Goal: Information Seeking & Learning: Learn about a topic

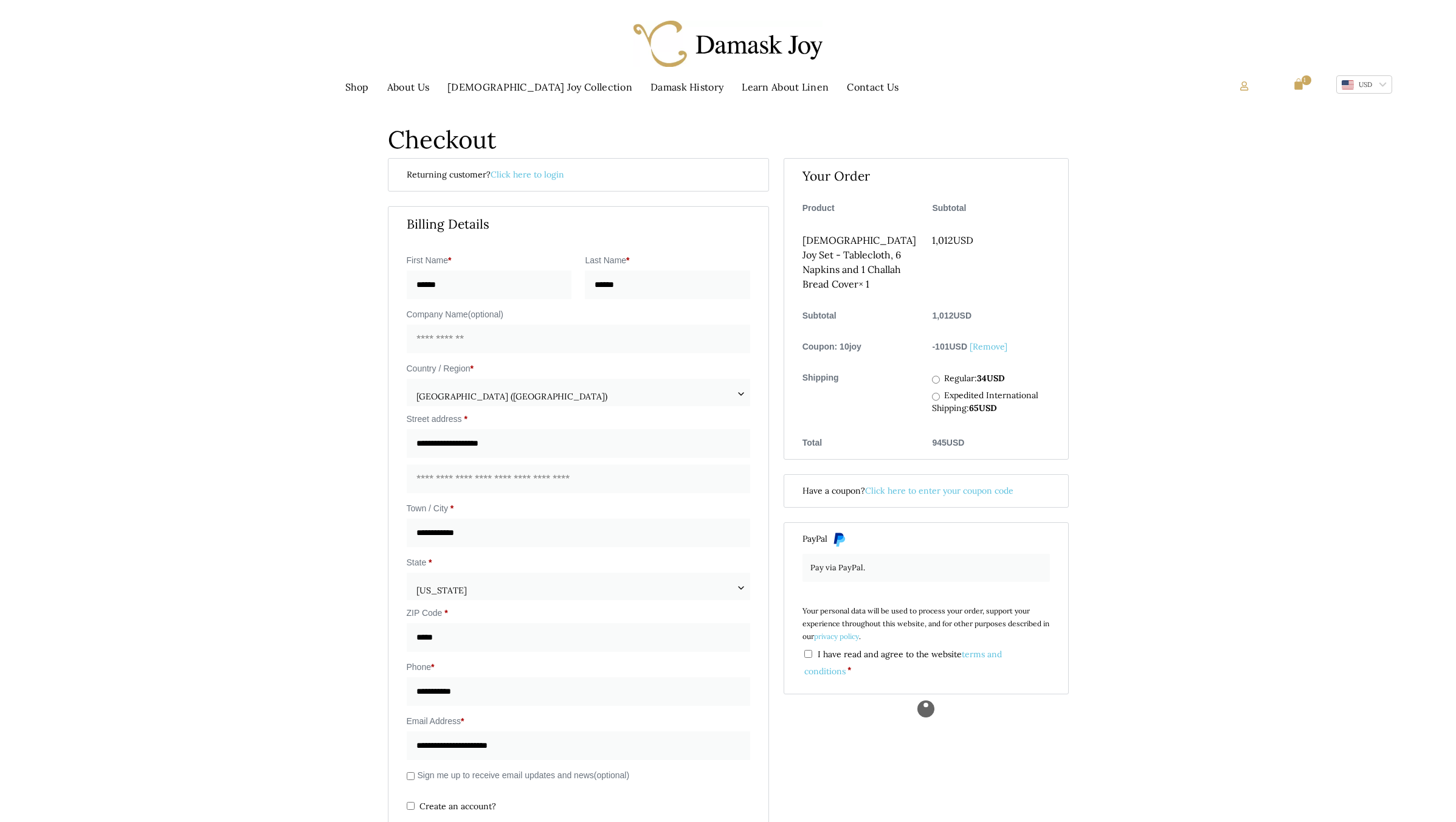
select select "**"
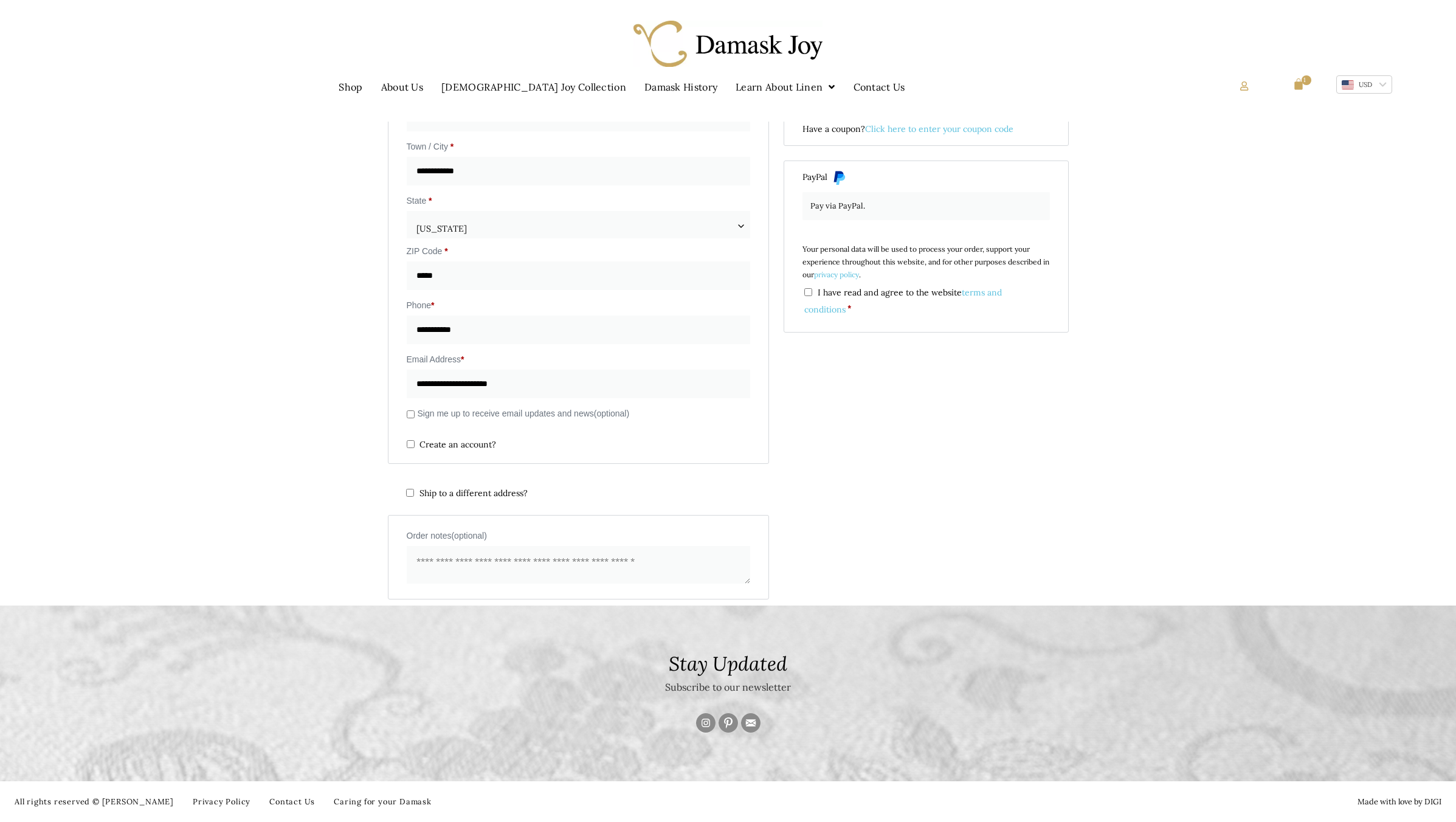
scroll to position [381, 0]
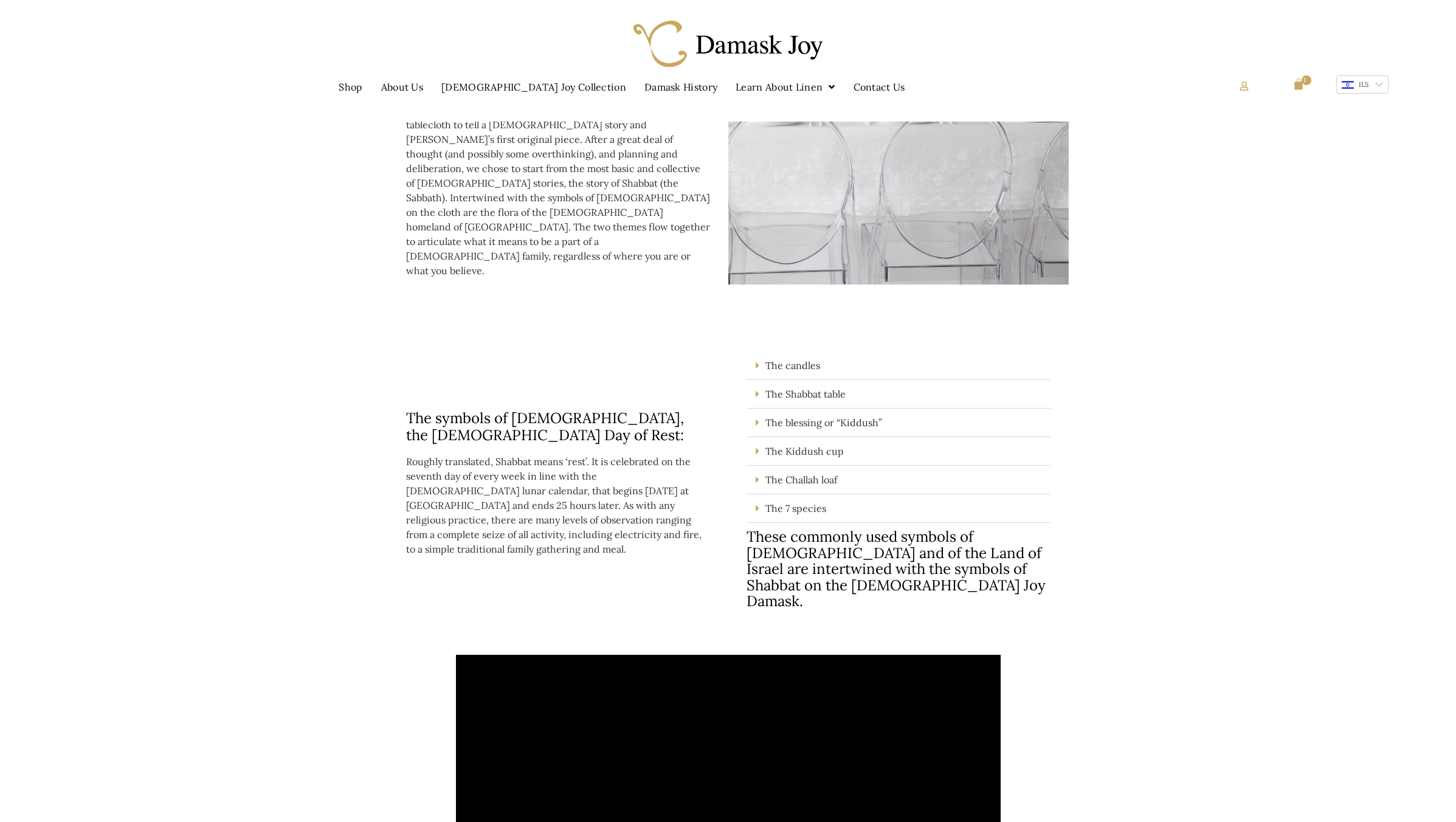
scroll to position [487, 0]
click at [770, 362] on link "The candles" at bounding box center [792, 367] width 55 height 12
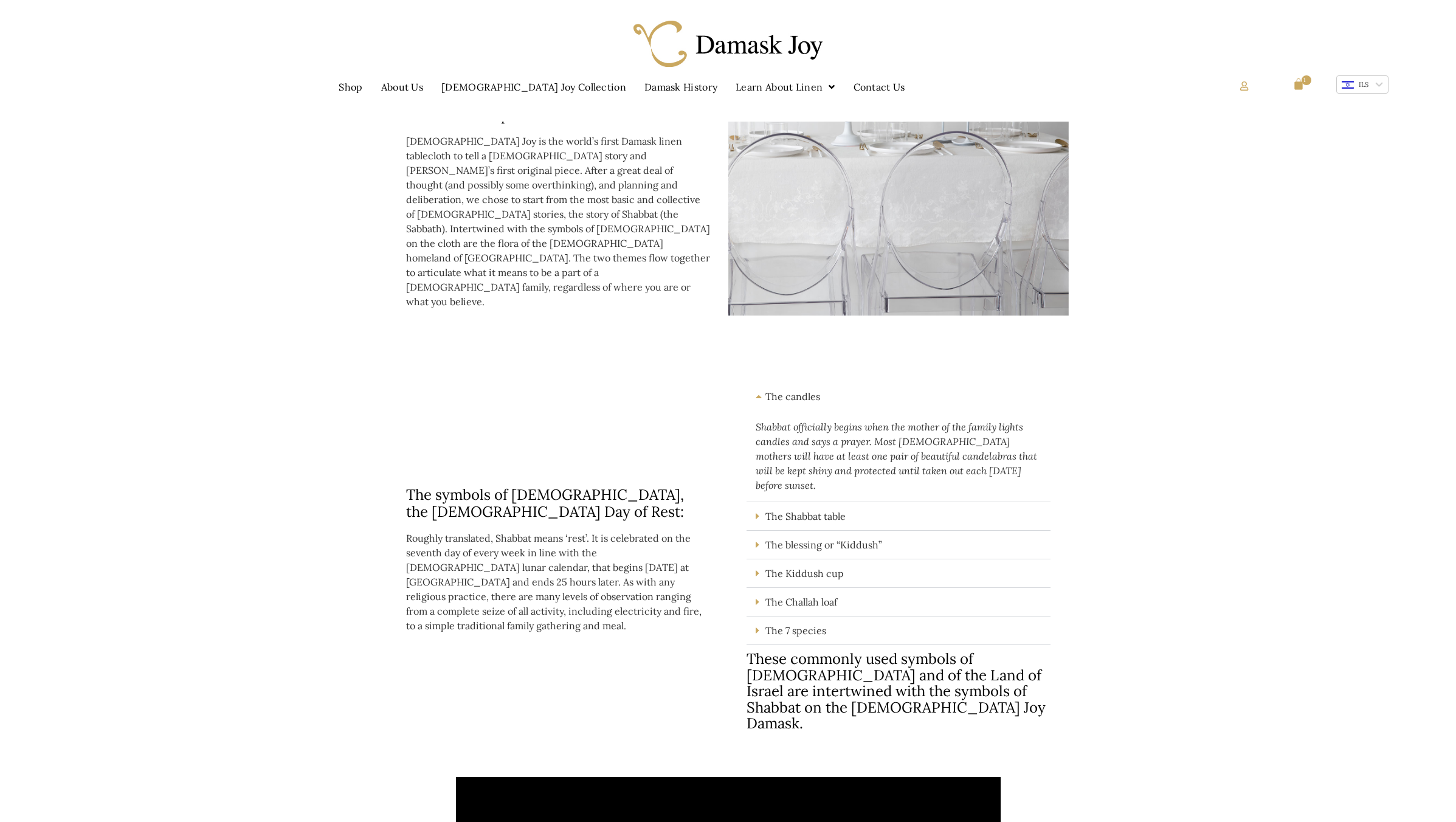
scroll to position [547, 0]
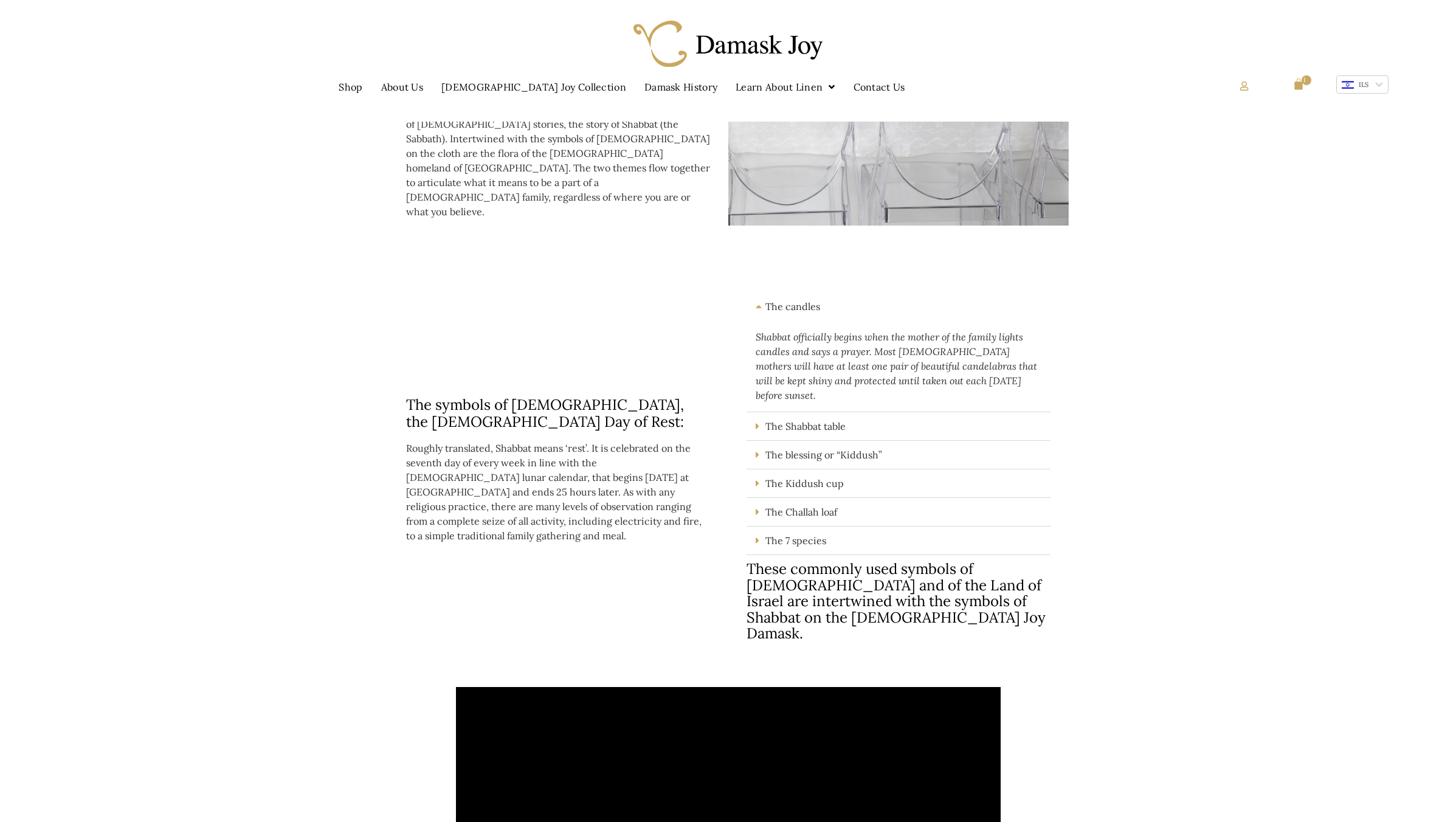
click at [756, 507] on icon at bounding box center [758, 512] width 4 height 10
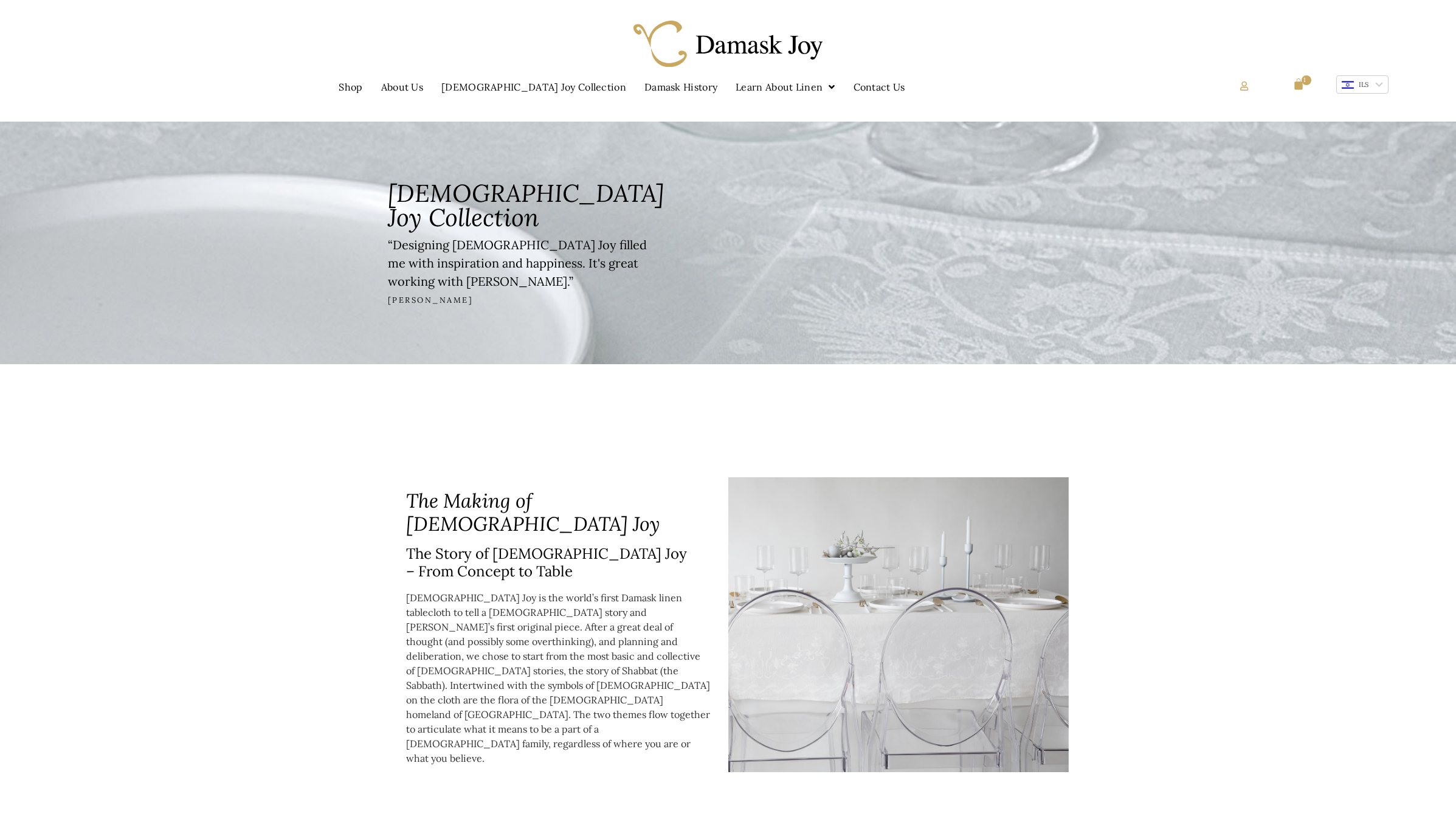
scroll to position [0, 0]
click at [516, 87] on link "[DEMOGRAPHIC_DATA] Joy Collection" at bounding box center [534, 87] width 213 height 28
click at [377, 88] on link "Shop" at bounding box center [351, 87] width 52 height 28
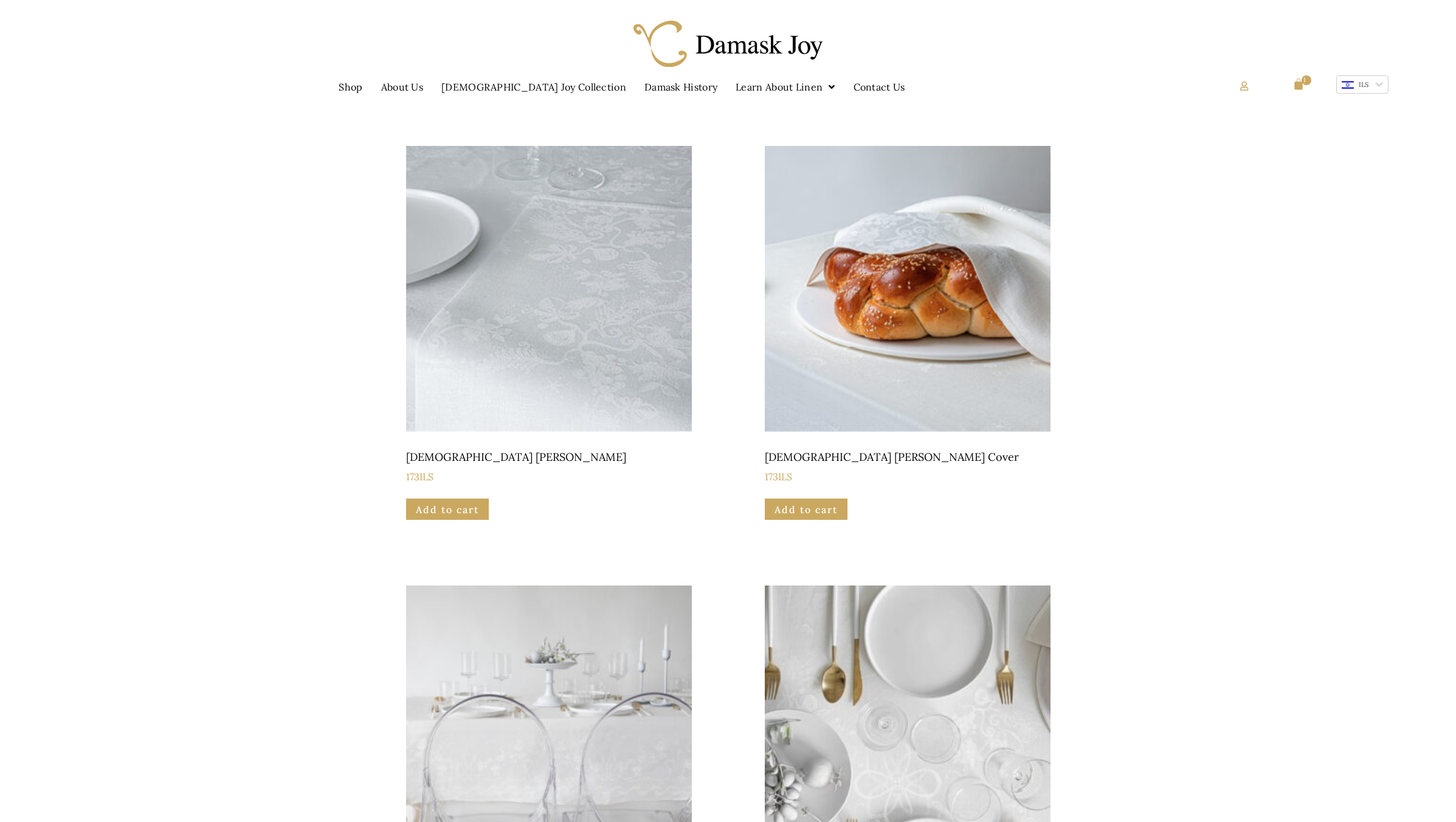
click at [564, 379] on img at bounding box center [549, 288] width 286 height 286
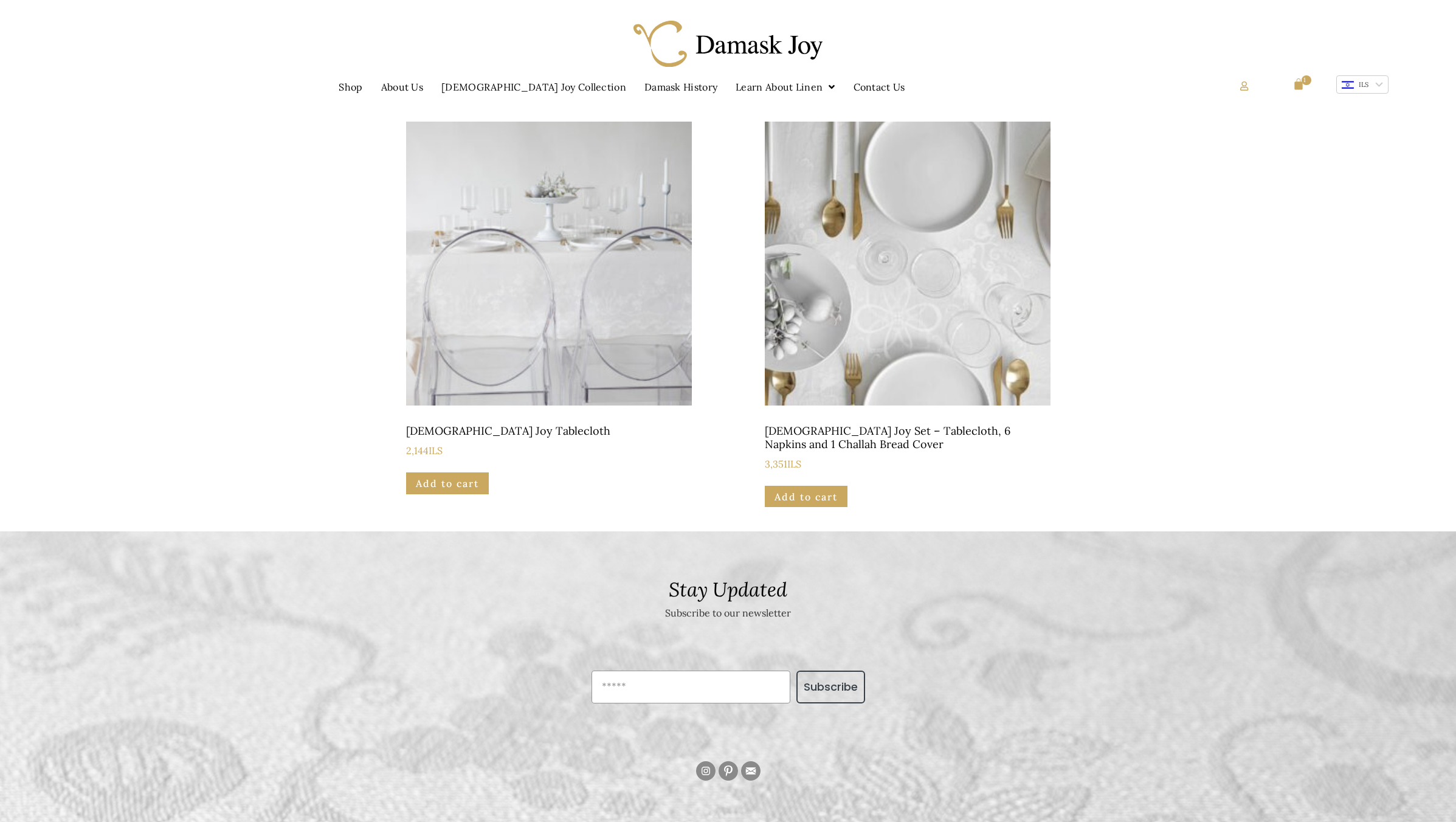
scroll to position [514, 0]
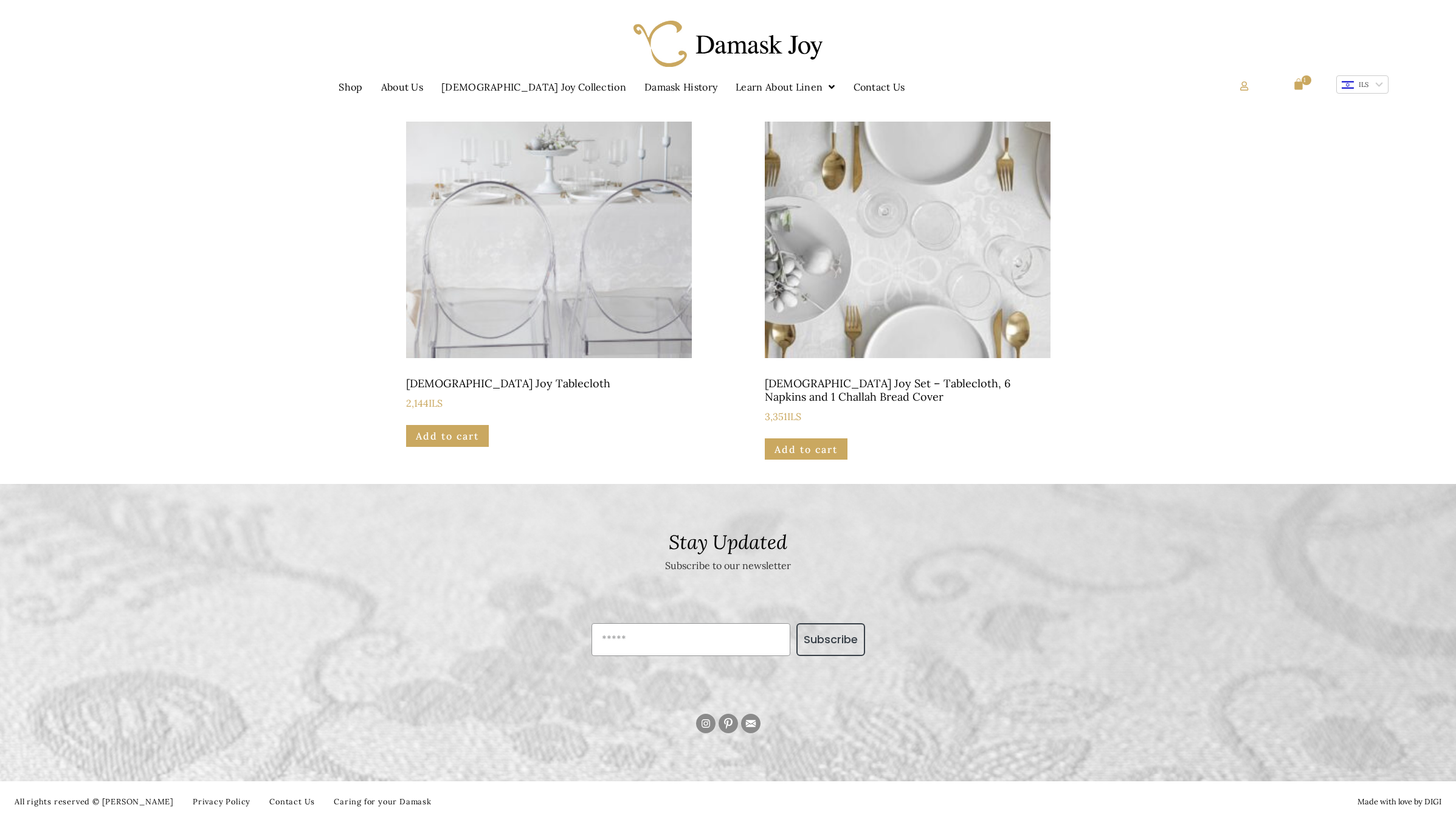
click at [544, 280] on img at bounding box center [549, 215] width 286 height 286
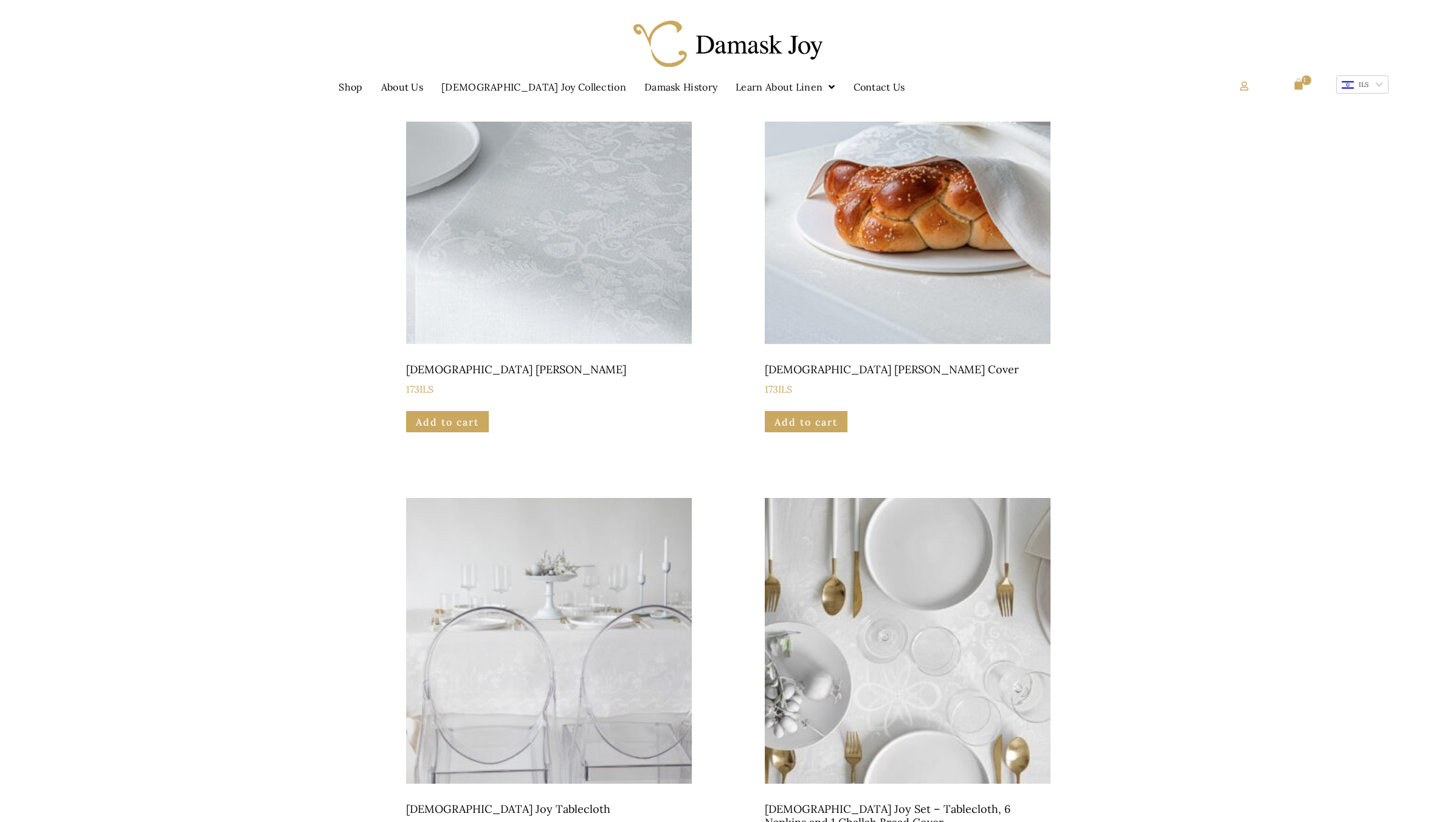
scroll to position [0, 0]
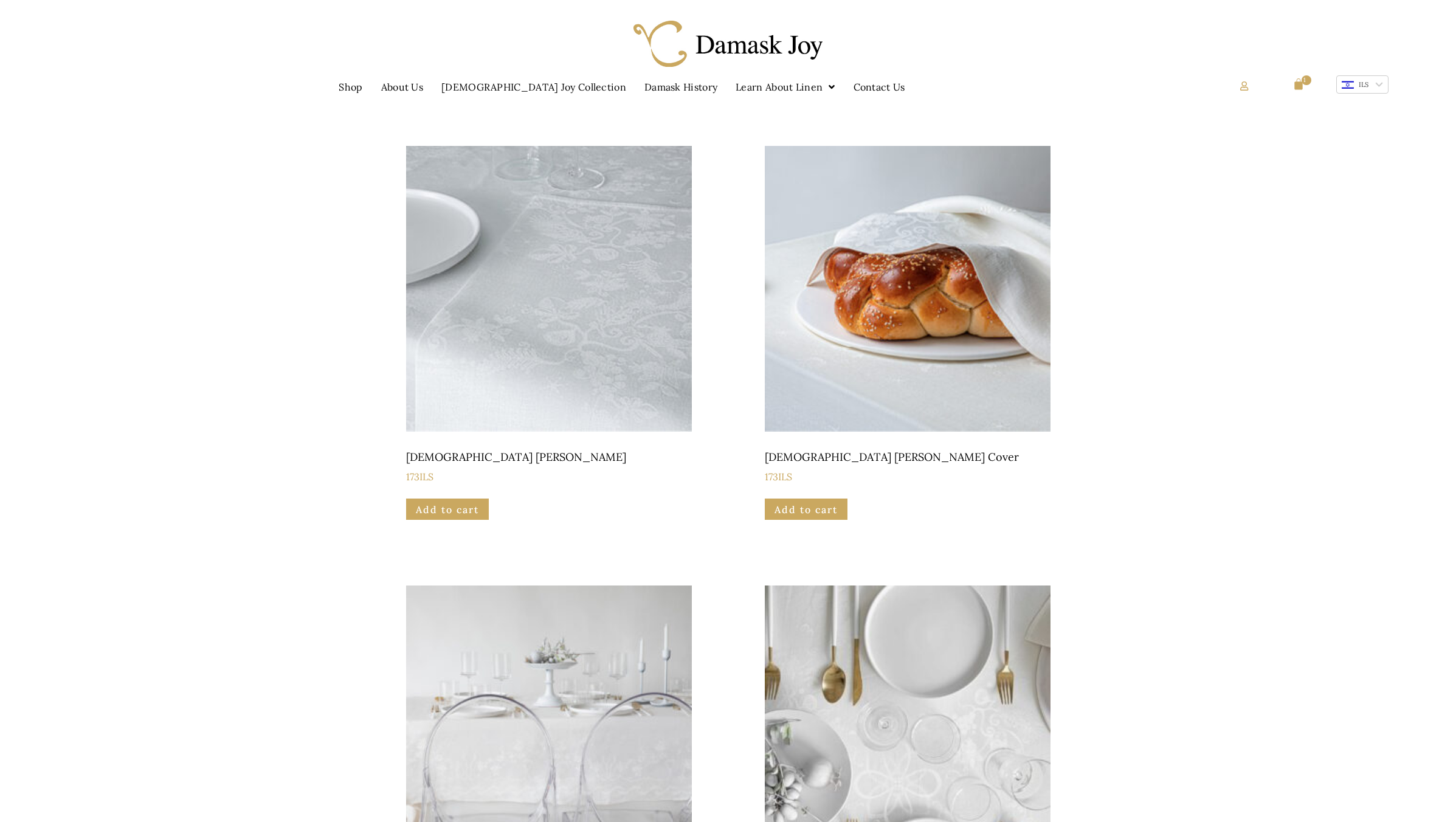
click at [964, 326] on img at bounding box center [907, 288] width 286 height 286
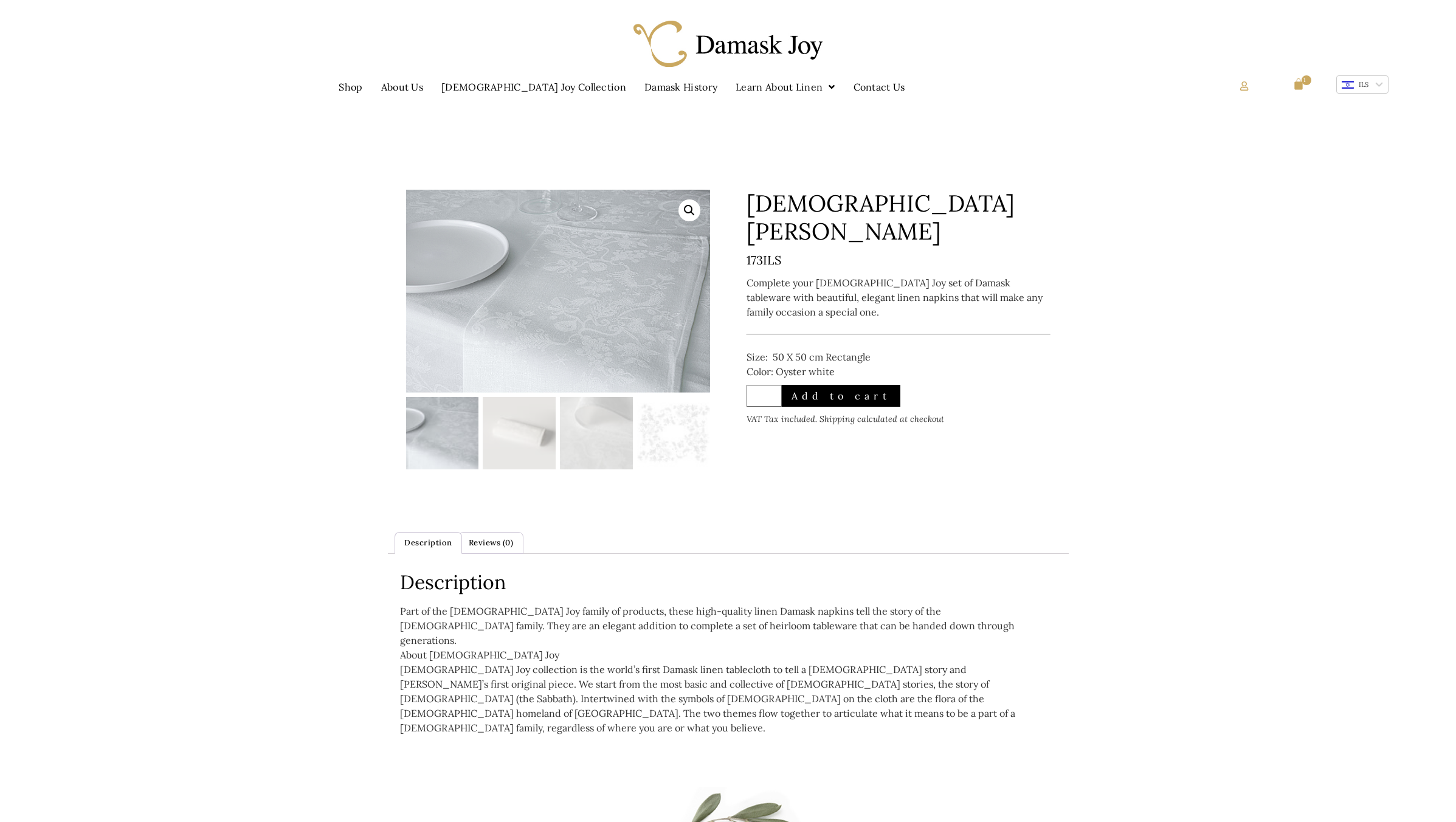
click at [444, 434] on img at bounding box center [443, 433] width 73 height 73
click at [505, 435] on img at bounding box center [519, 433] width 73 height 73
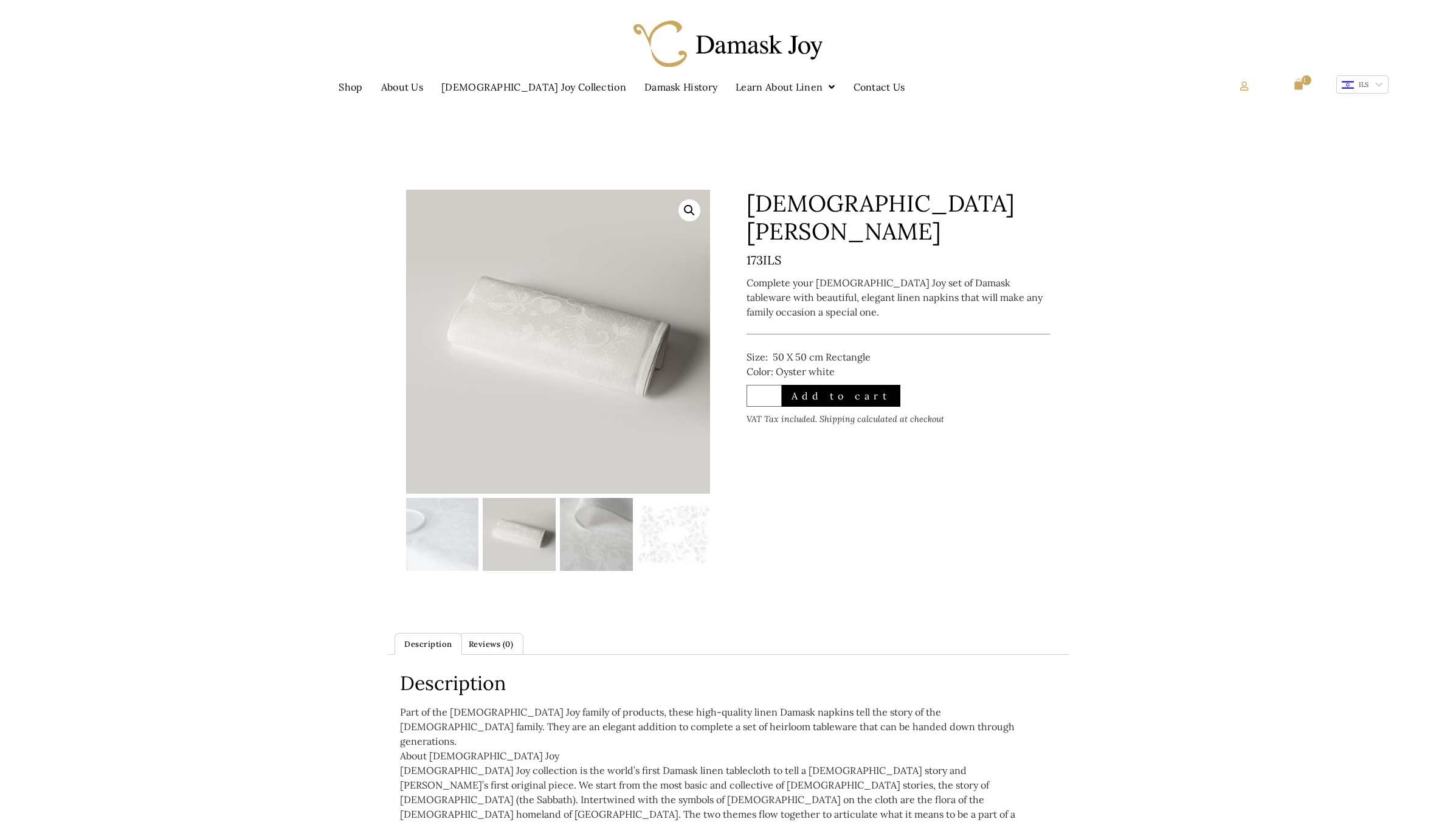
click at [593, 526] on img at bounding box center [596, 535] width 73 height 73
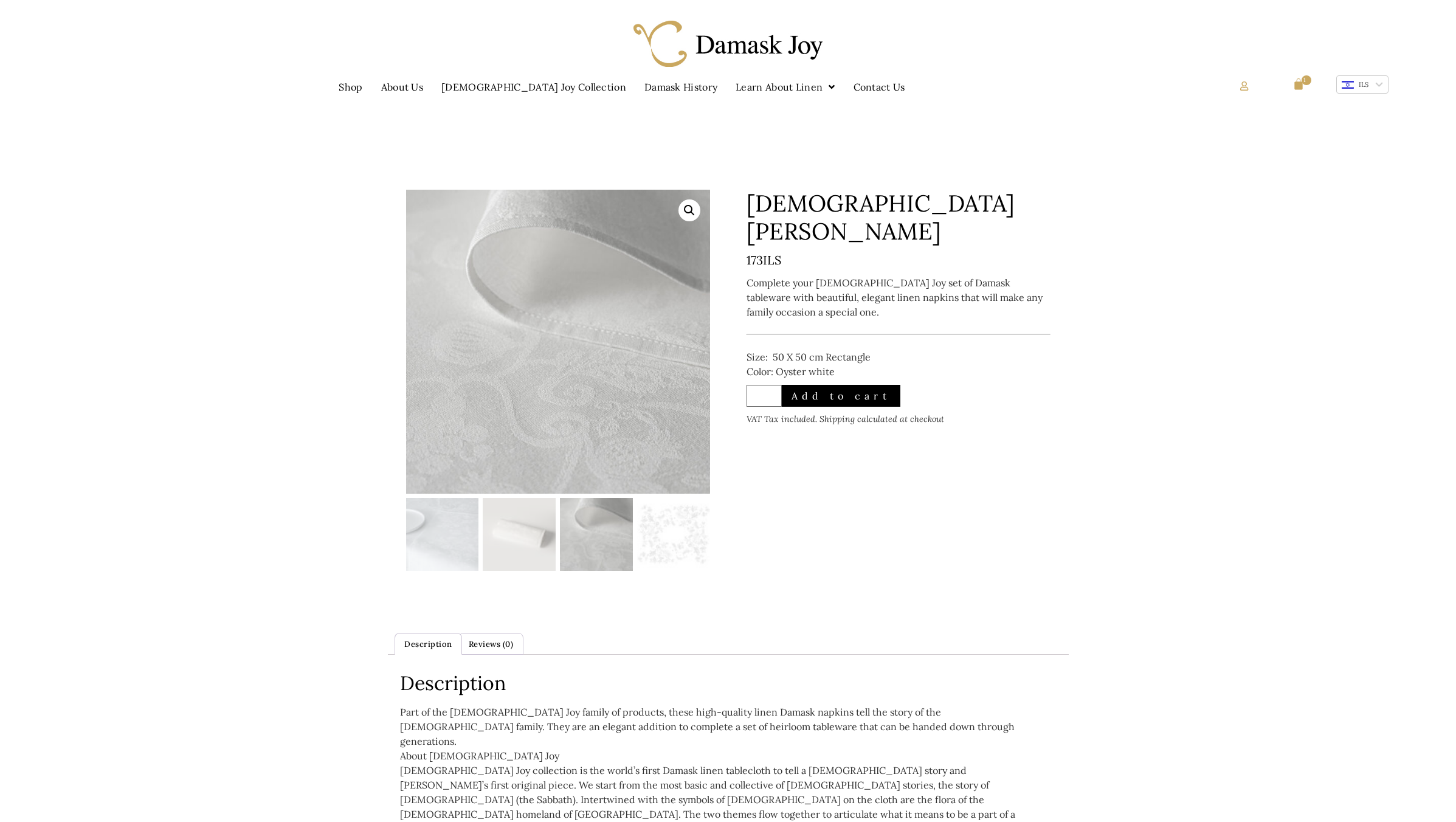
click at [692, 213] on link "🔍" at bounding box center [689, 211] width 22 height 22
click at [690, 212] on link "🔍" at bounding box center [689, 211] width 22 height 22
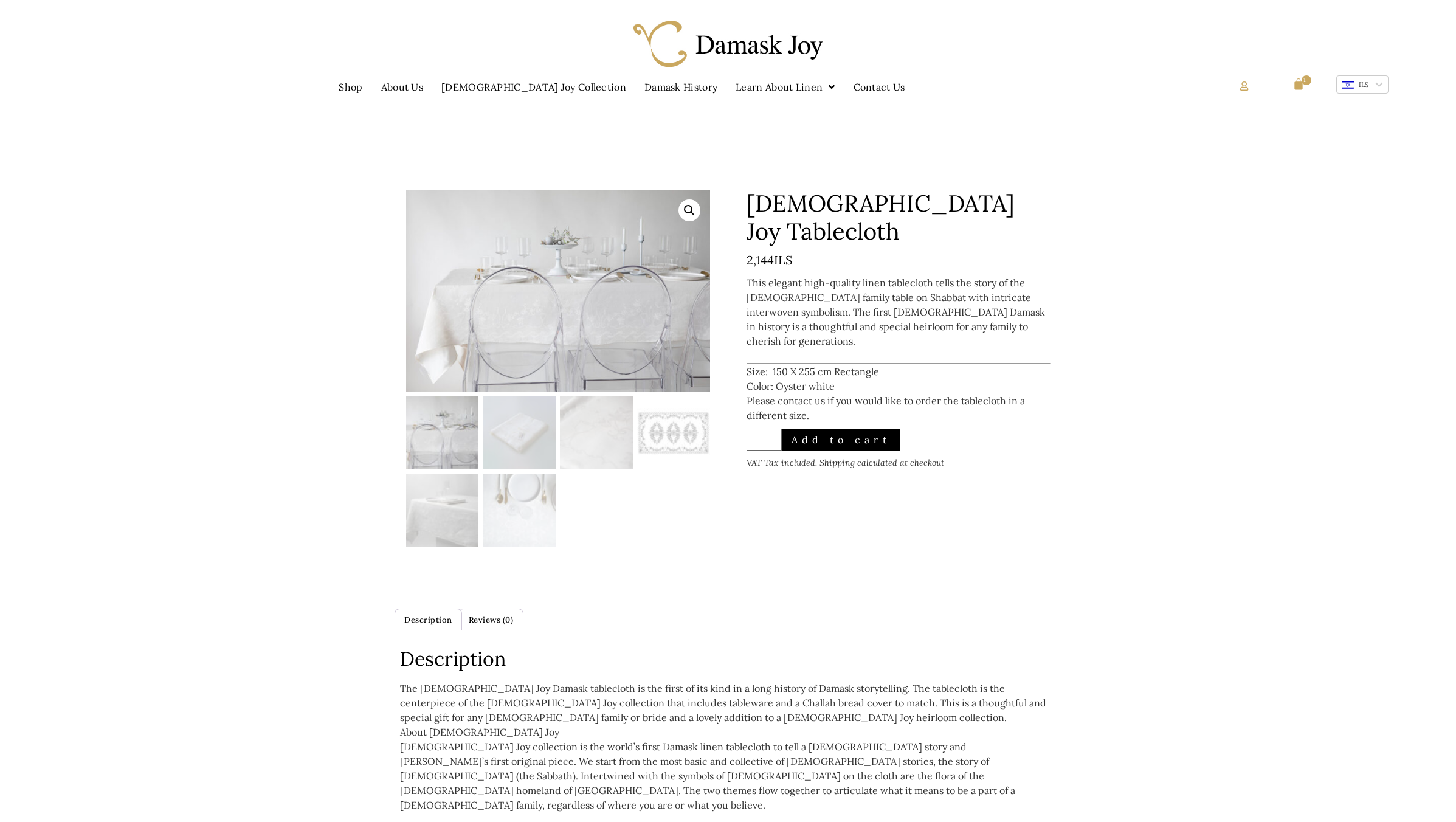
click at [689, 213] on link "🔍" at bounding box center [689, 211] width 22 height 22
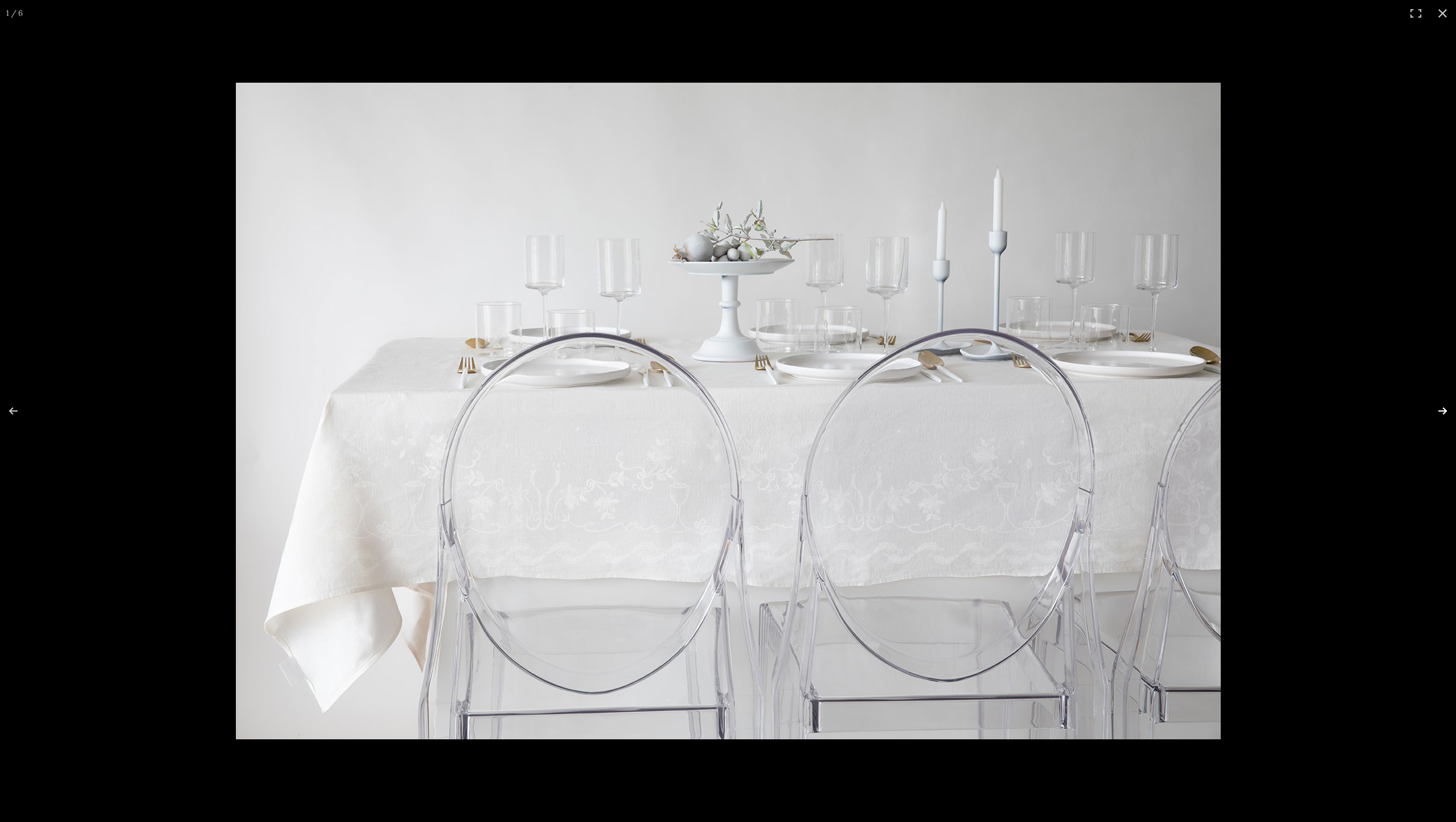
click at [1443, 410] on button "Next (arrow right)" at bounding box center [1435, 411] width 42 height 61
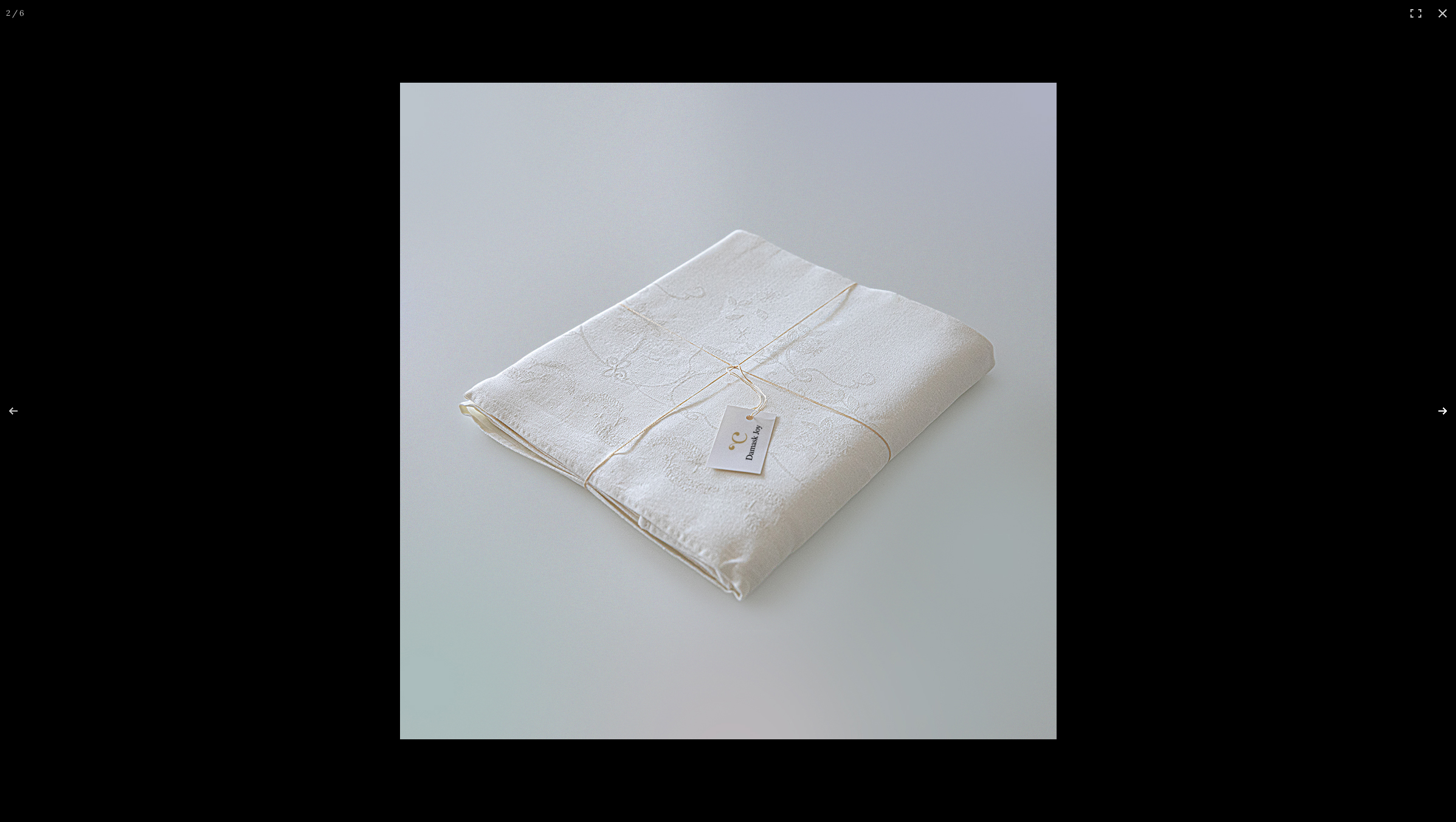
click at [1443, 410] on button "Next (arrow right)" at bounding box center [1435, 411] width 42 height 61
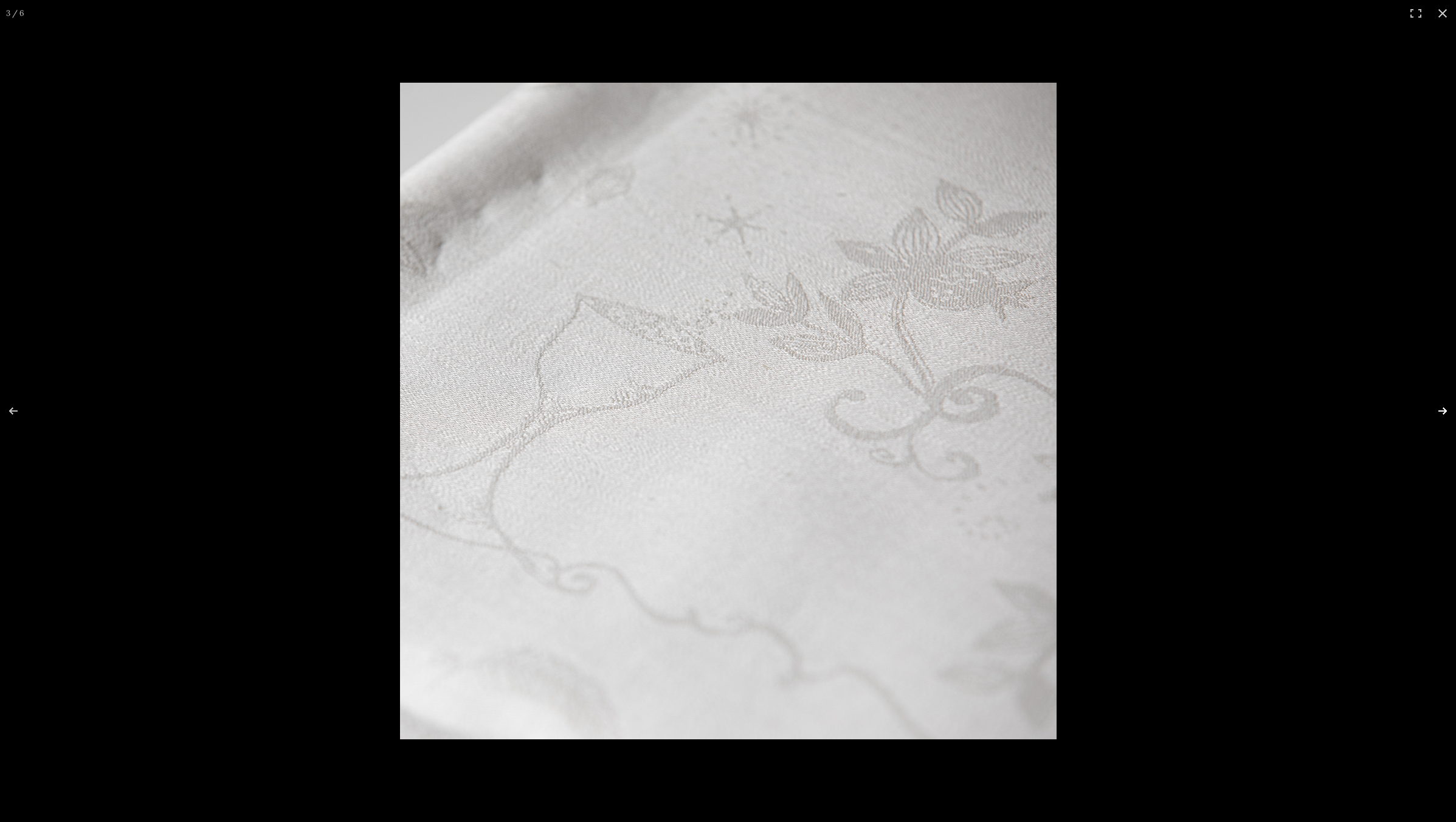
click at [1443, 410] on button "Next (arrow right)" at bounding box center [1435, 411] width 42 height 61
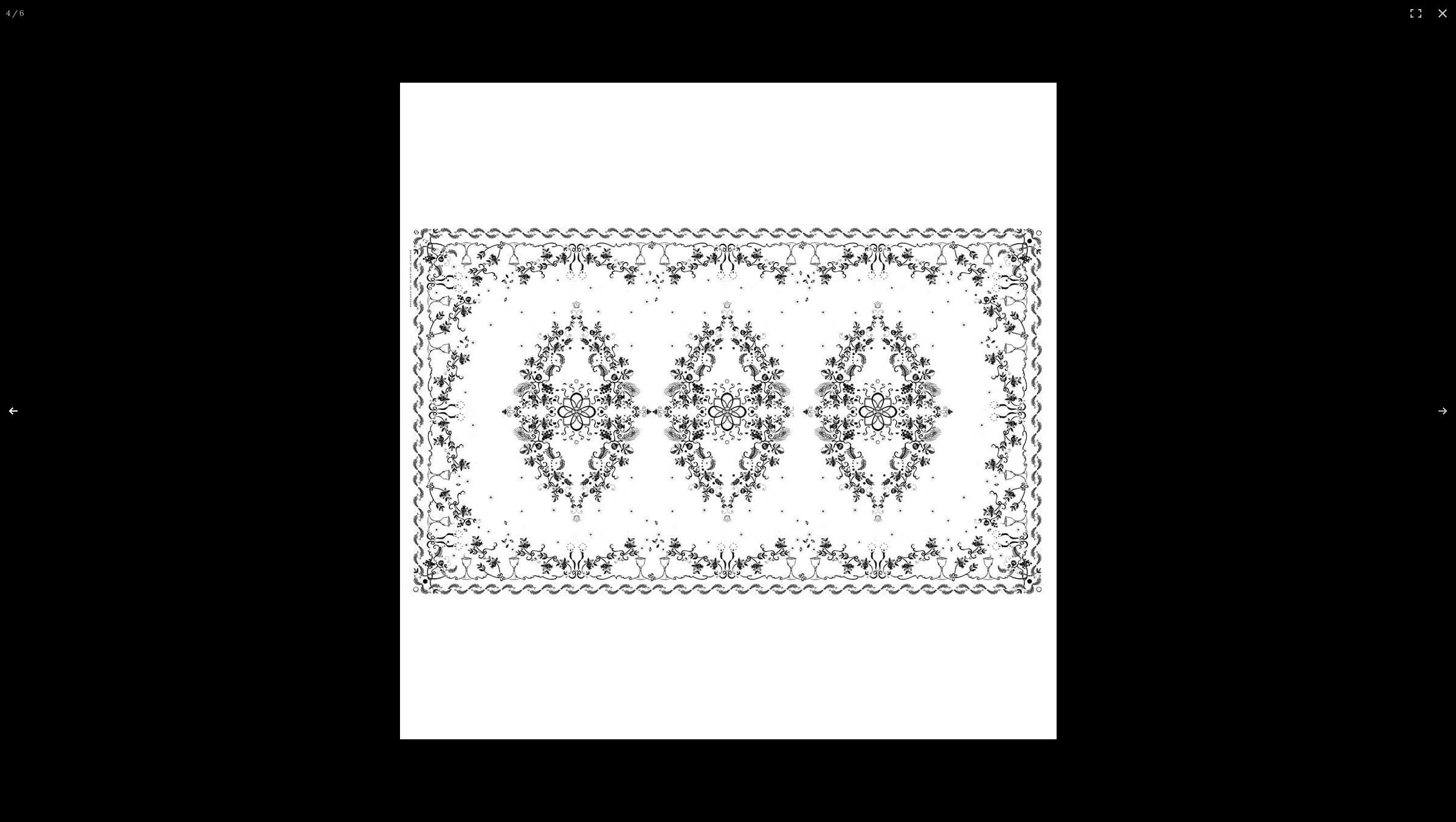
click at [9, 412] on button "Previous (arrow left)" at bounding box center [21, 411] width 42 height 61
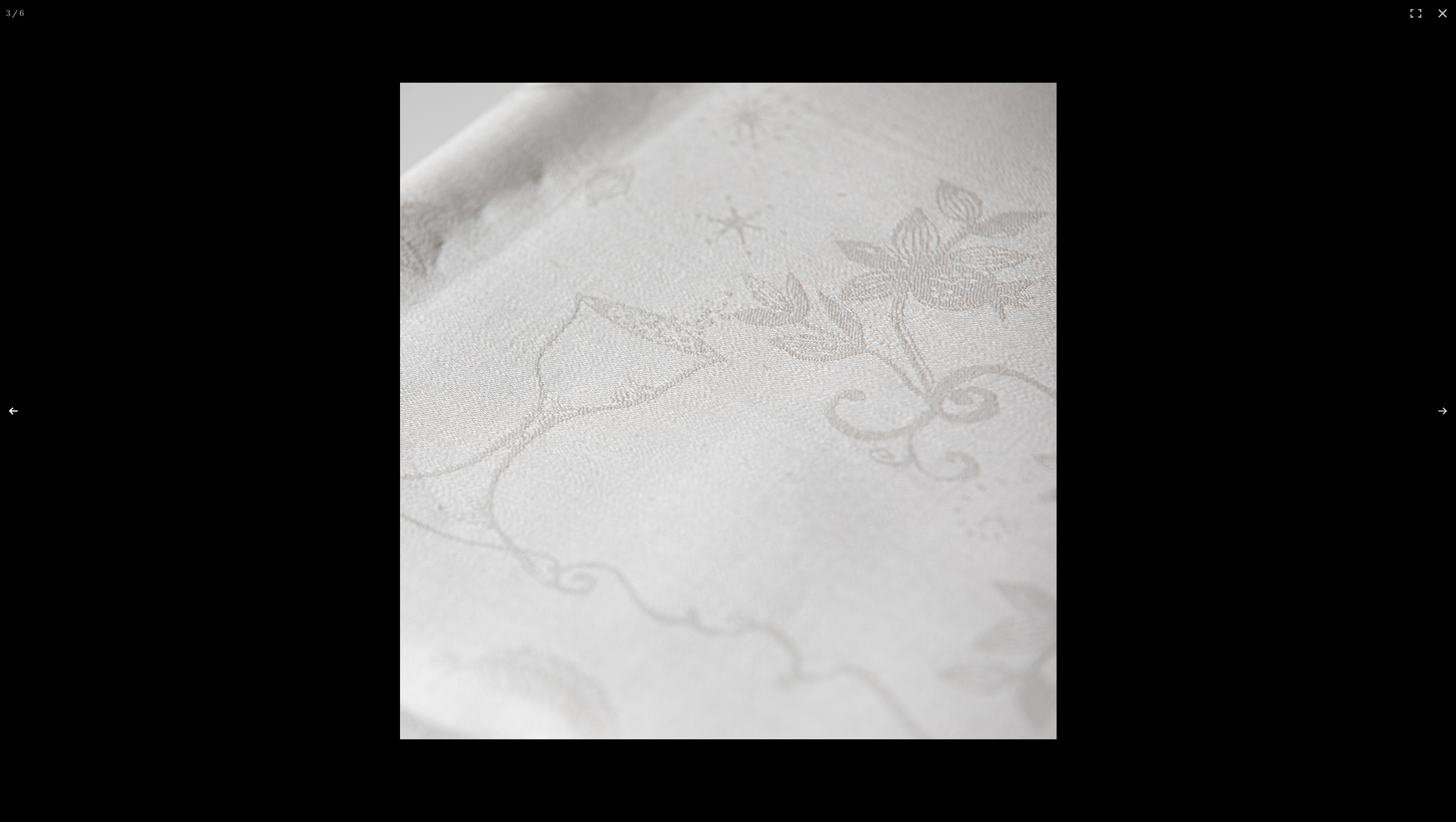
click at [11, 412] on button "Previous (arrow left)" at bounding box center [21, 411] width 42 height 61
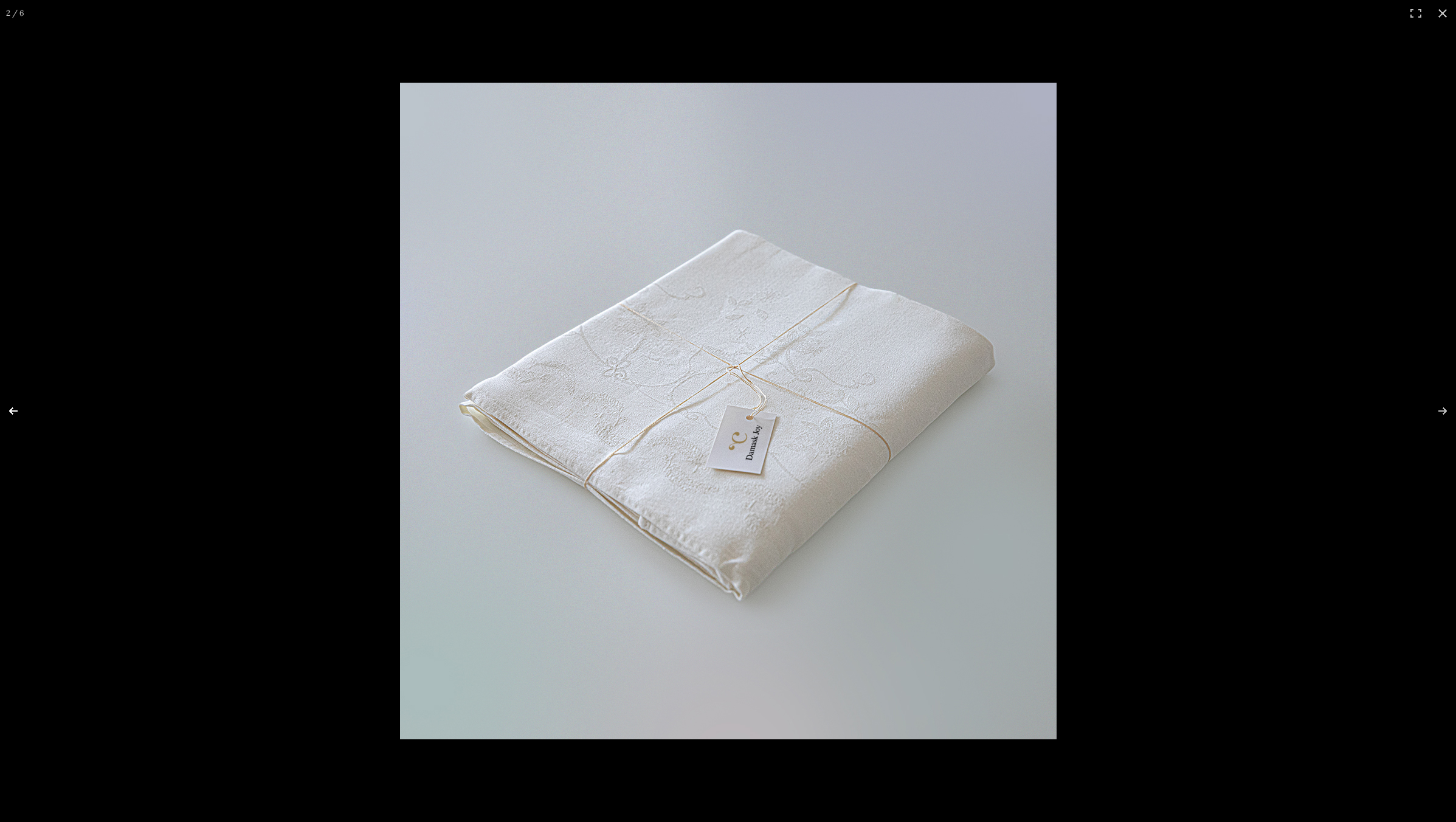
click at [11, 412] on button "Previous (arrow left)" at bounding box center [21, 411] width 42 height 61
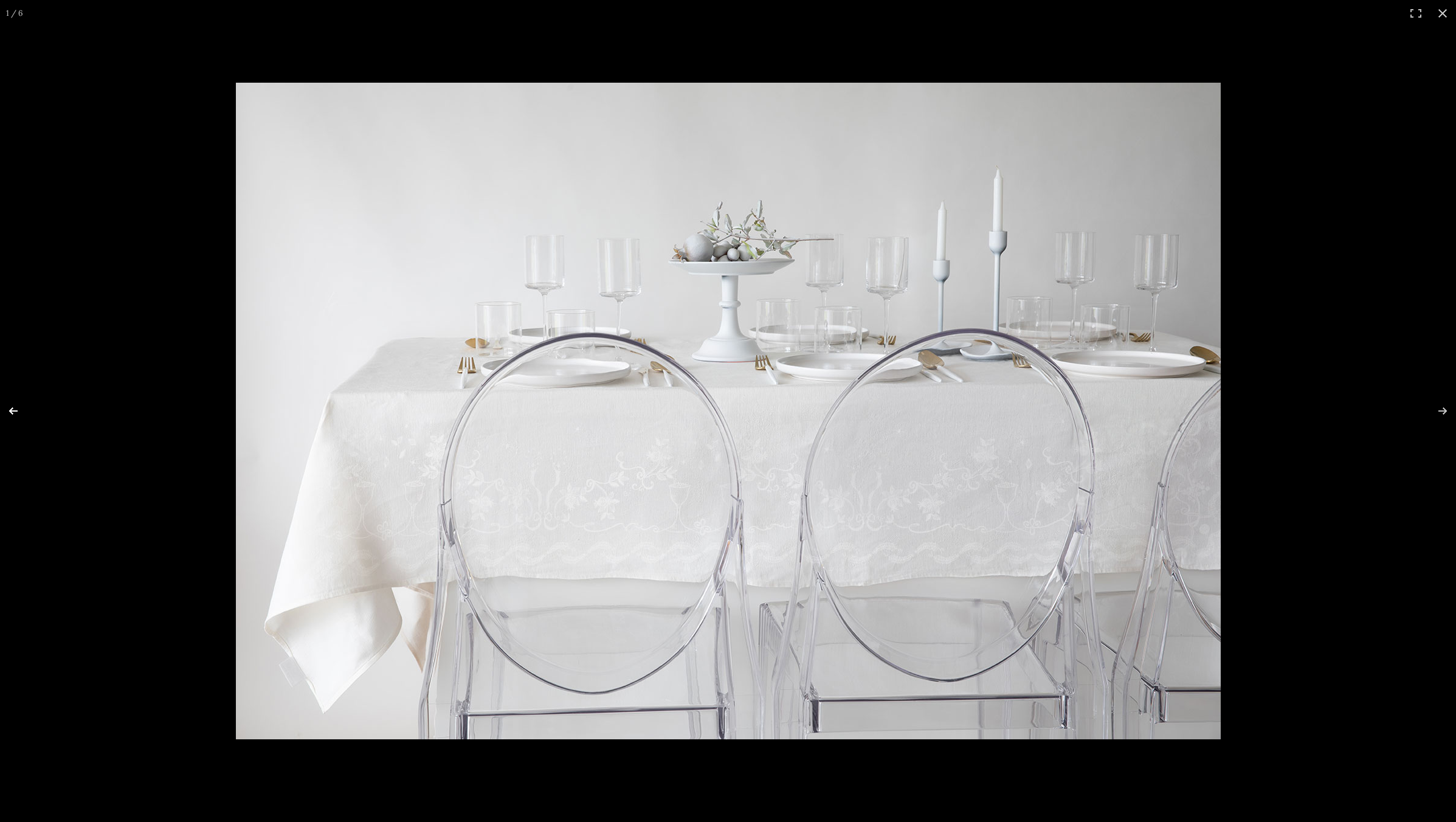
click at [11, 412] on button "Previous (arrow left)" at bounding box center [21, 411] width 42 height 61
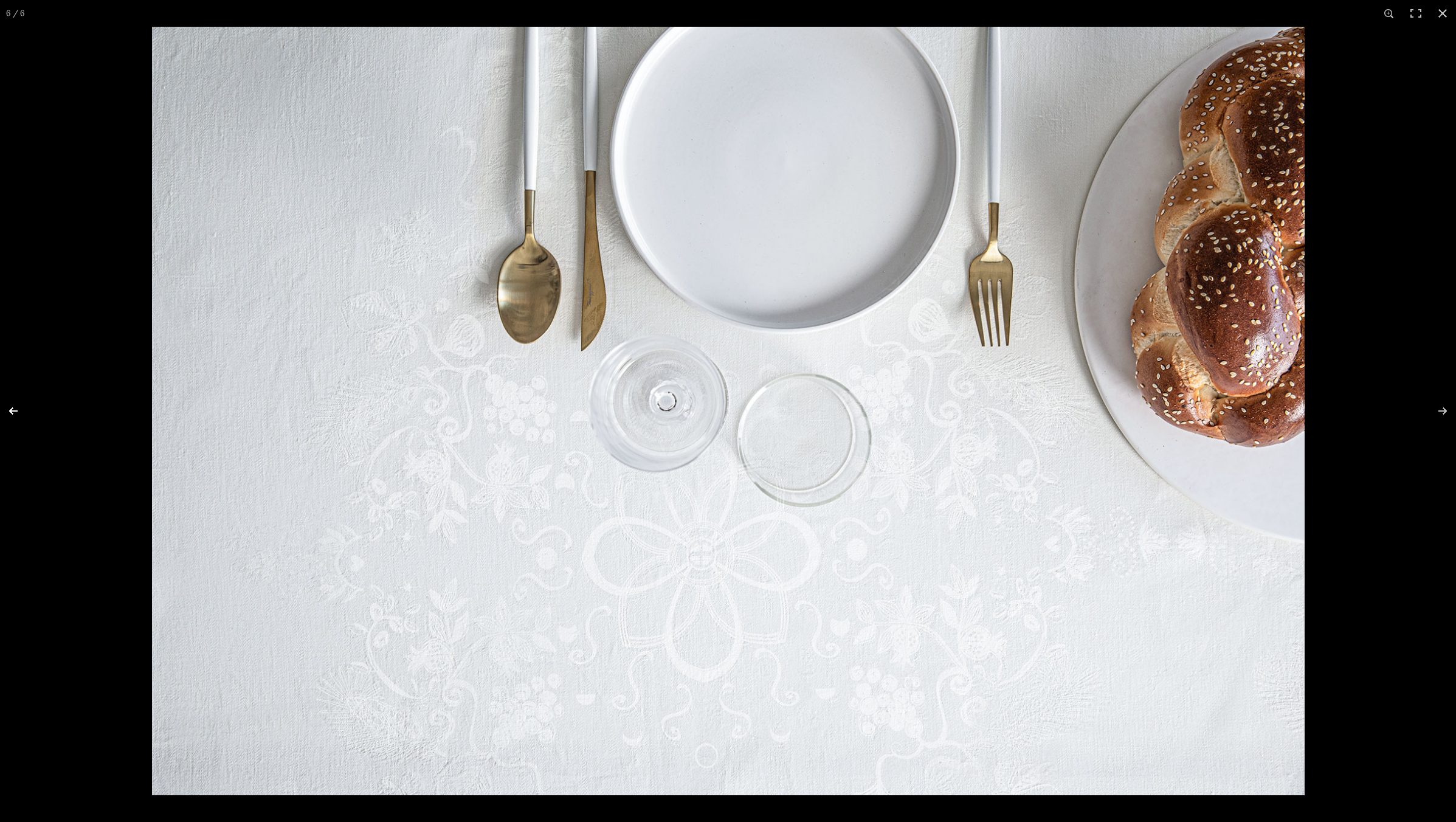
click at [11, 412] on button "Previous (arrow left)" at bounding box center [21, 411] width 42 height 61
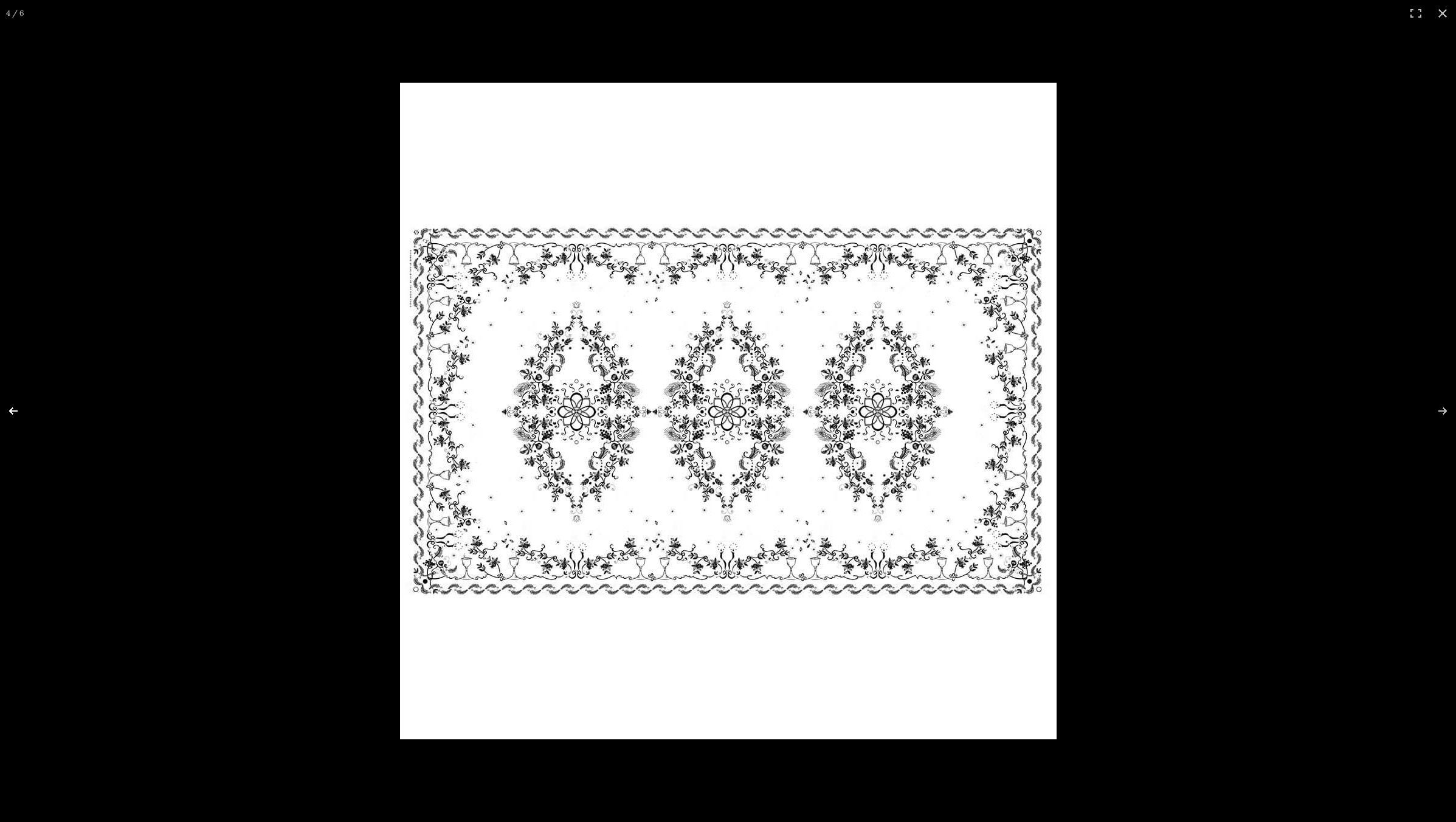
click at [11, 412] on button "Previous (arrow left)" at bounding box center [21, 411] width 42 height 61
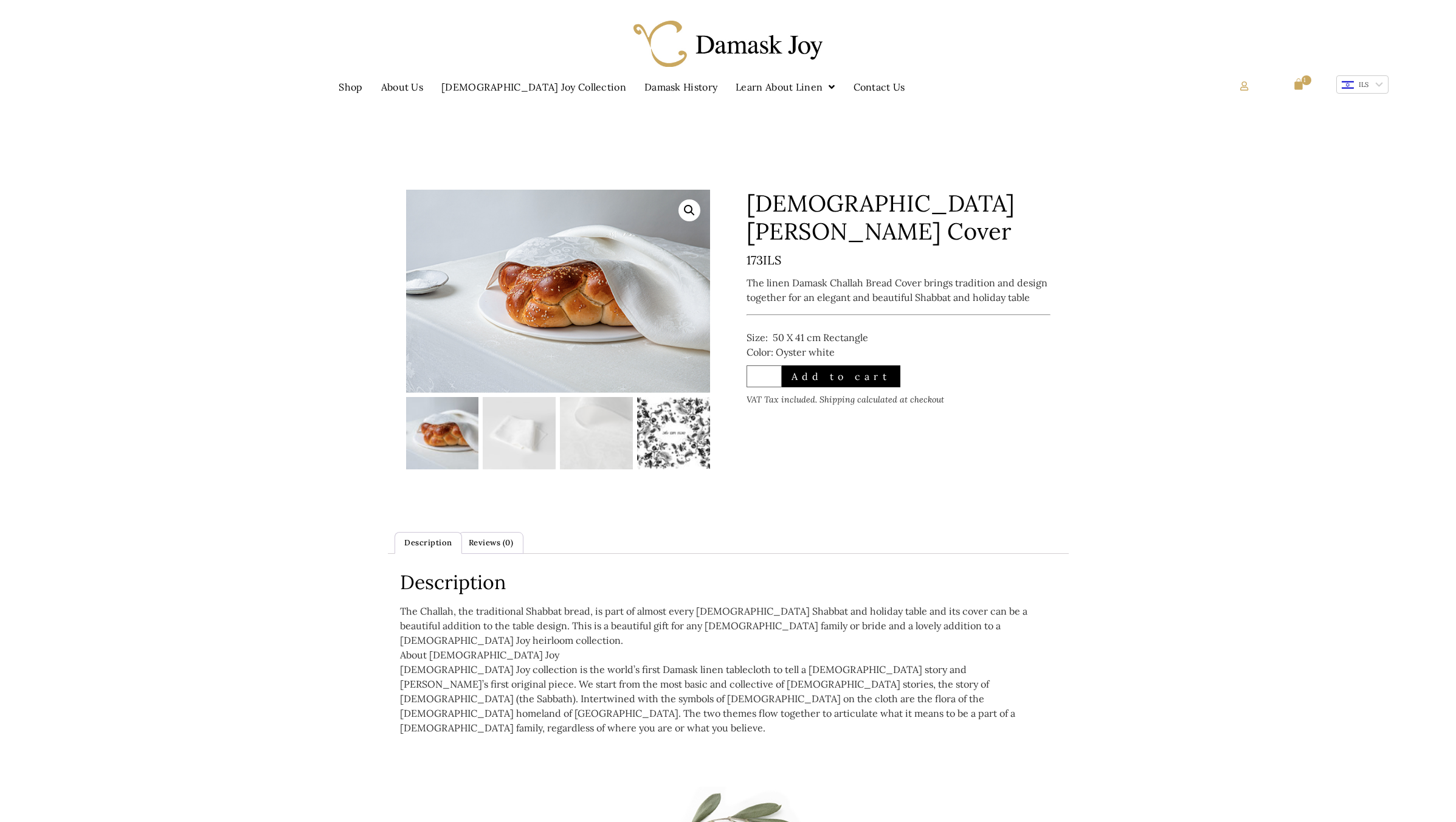
click at [656, 446] on img at bounding box center [674, 433] width 73 height 73
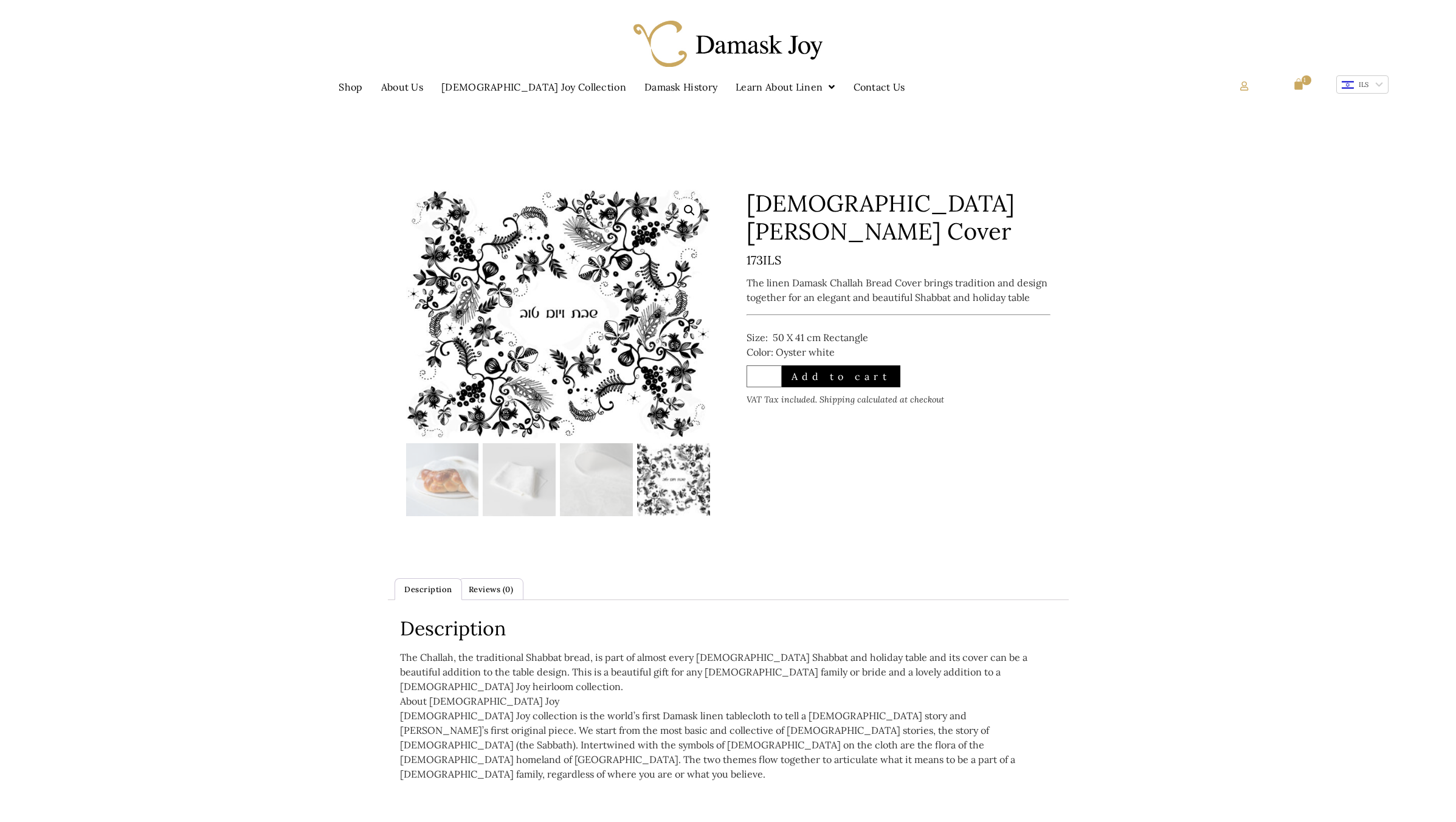
click at [656, 446] on img at bounding box center [674, 480] width 73 height 73
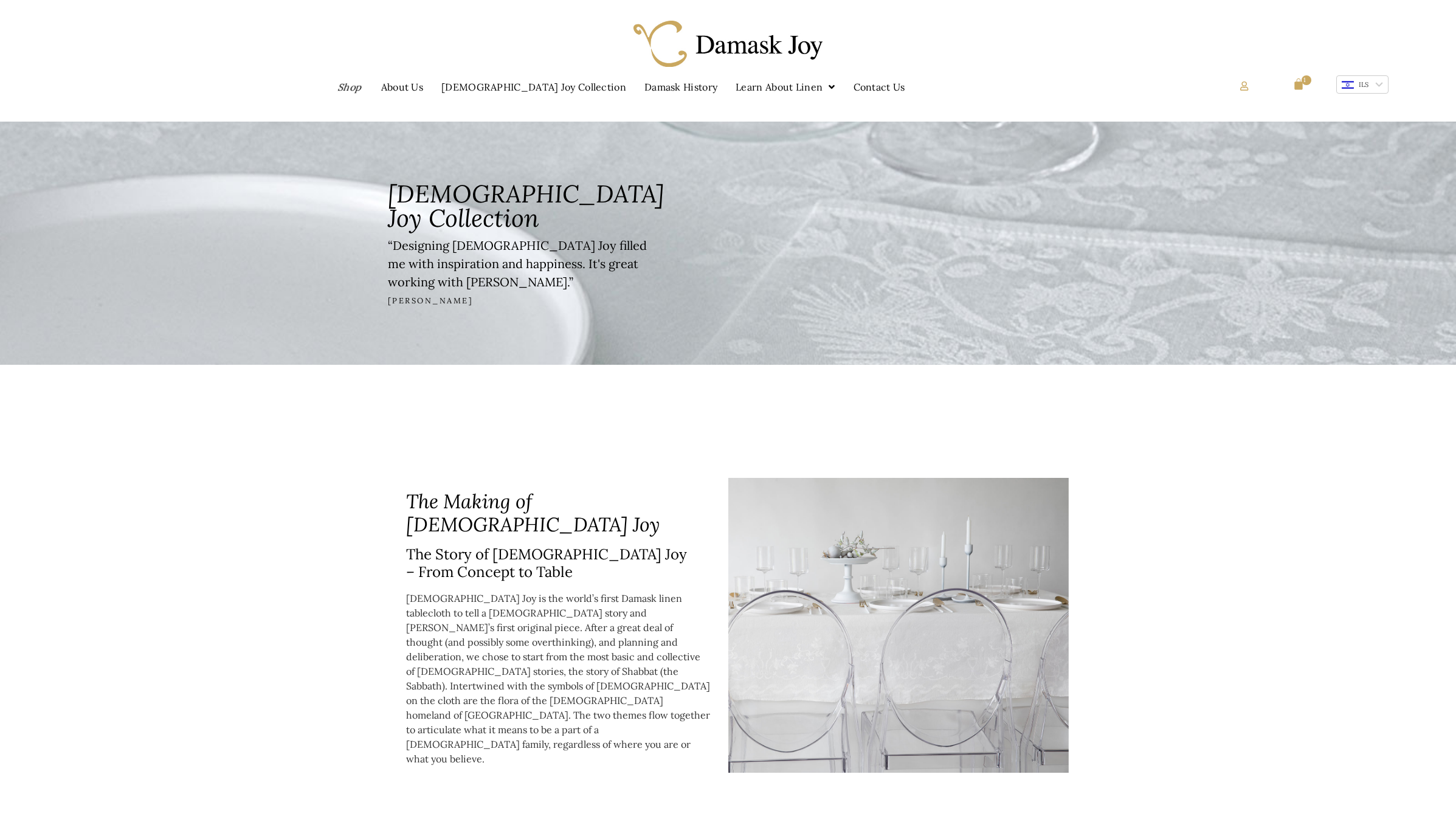
click at [377, 92] on link "Shop" at bounding box center [351, 87] width 52 height 28
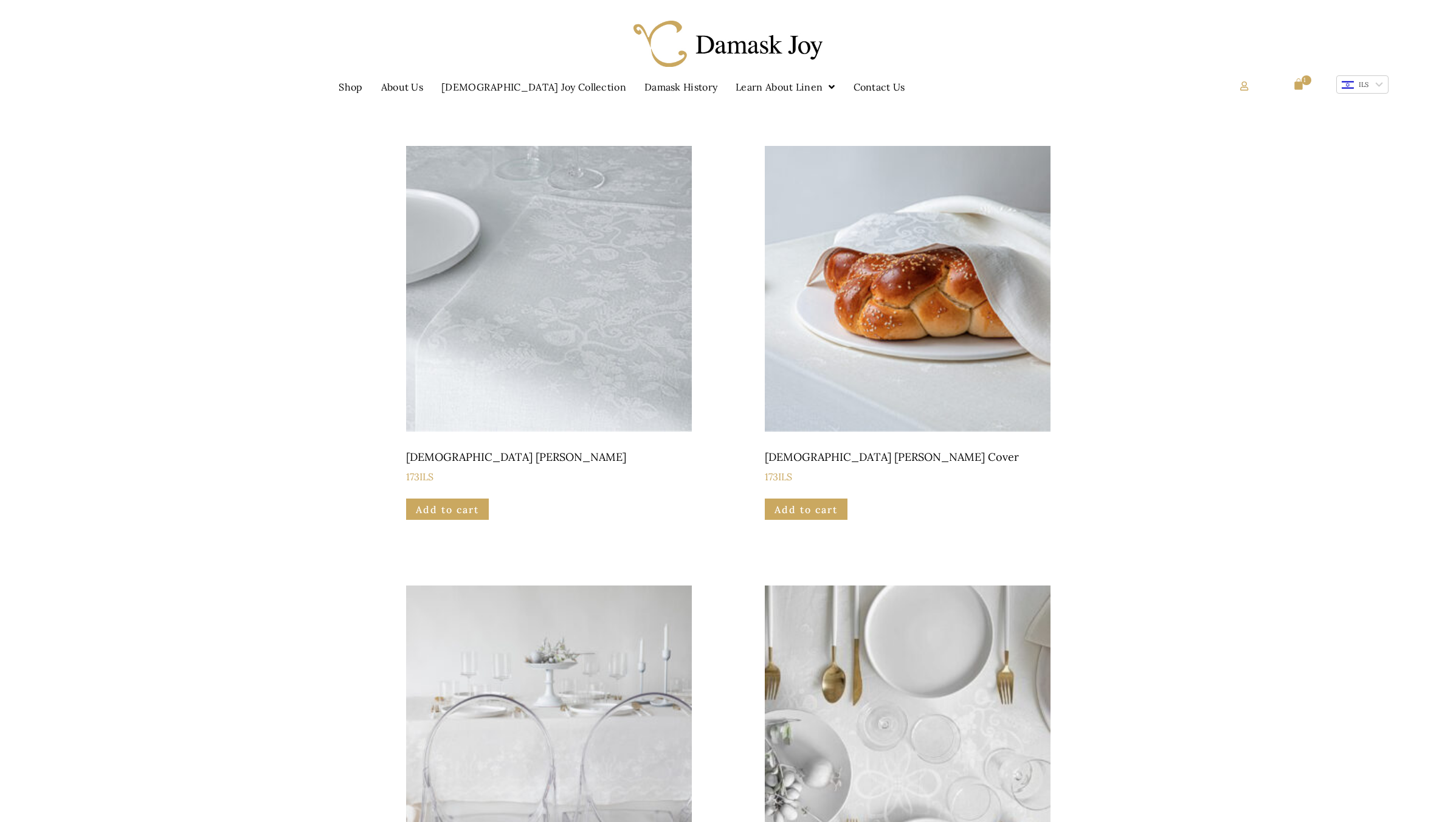
click at [550, 367] on img at bounding box center [549, 288] width 286 height 286
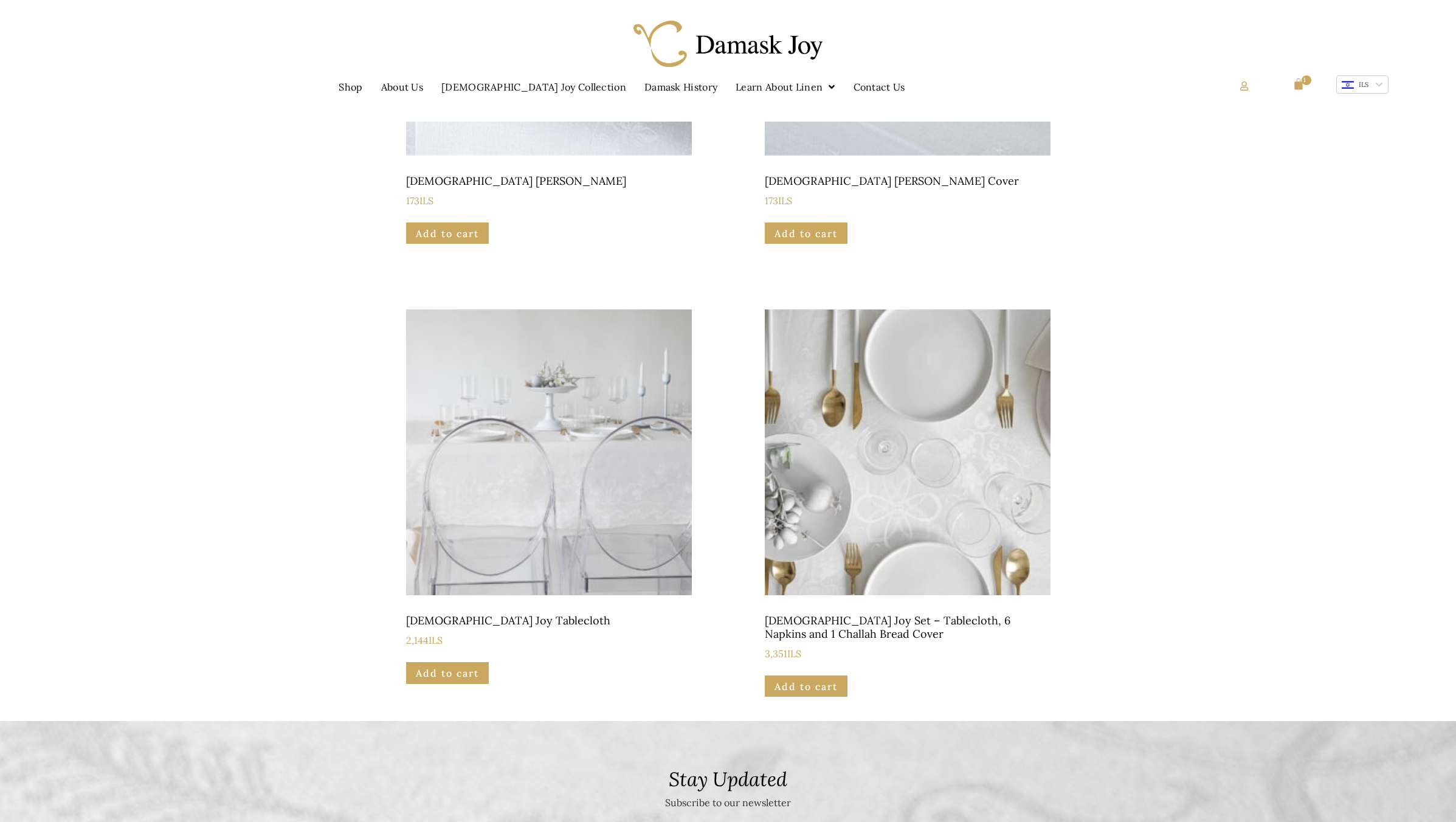
scroll to position [304, 0]
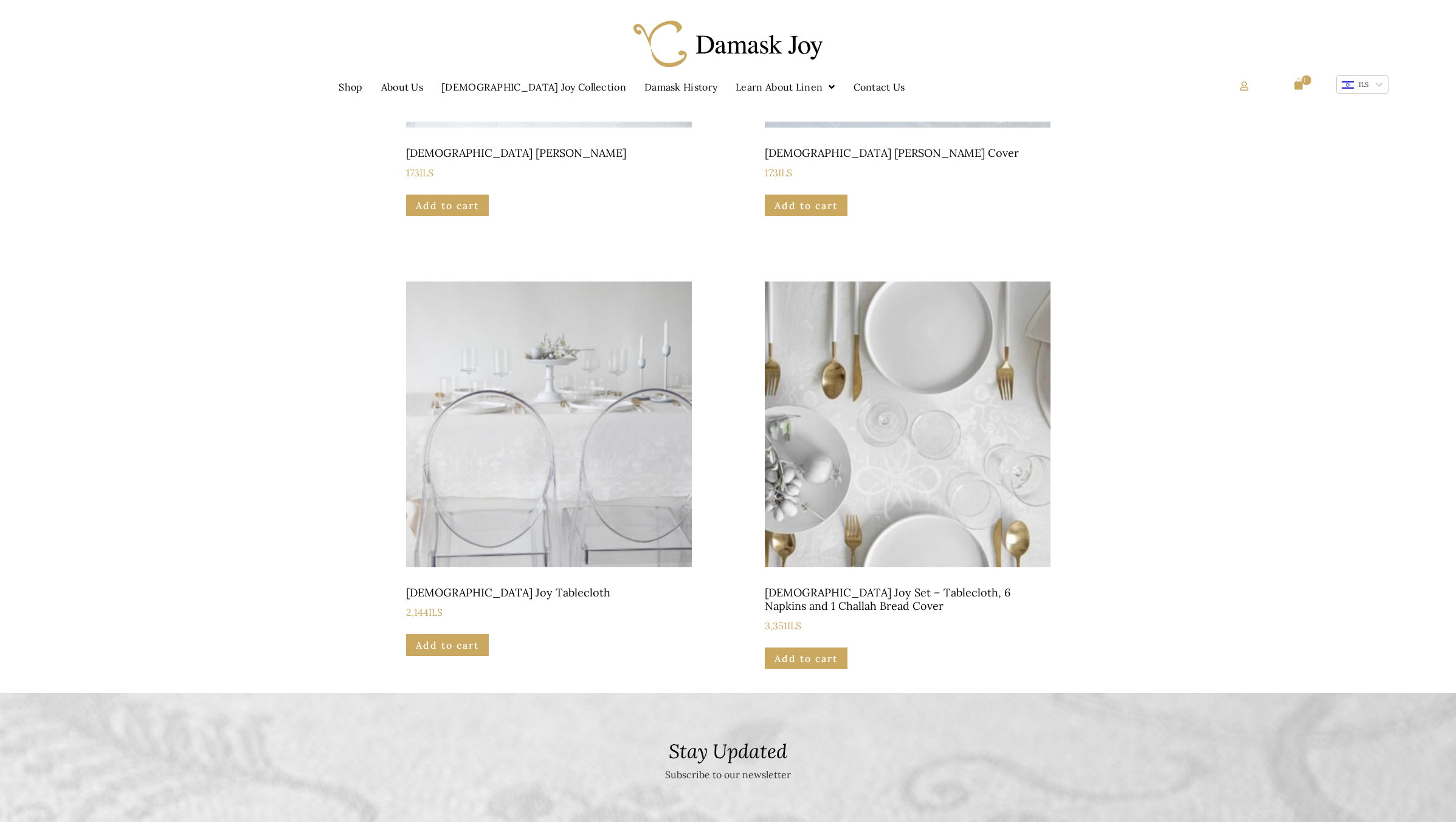
click at [575, 480] on img at bounding box center [549, 424] width 286 height 286
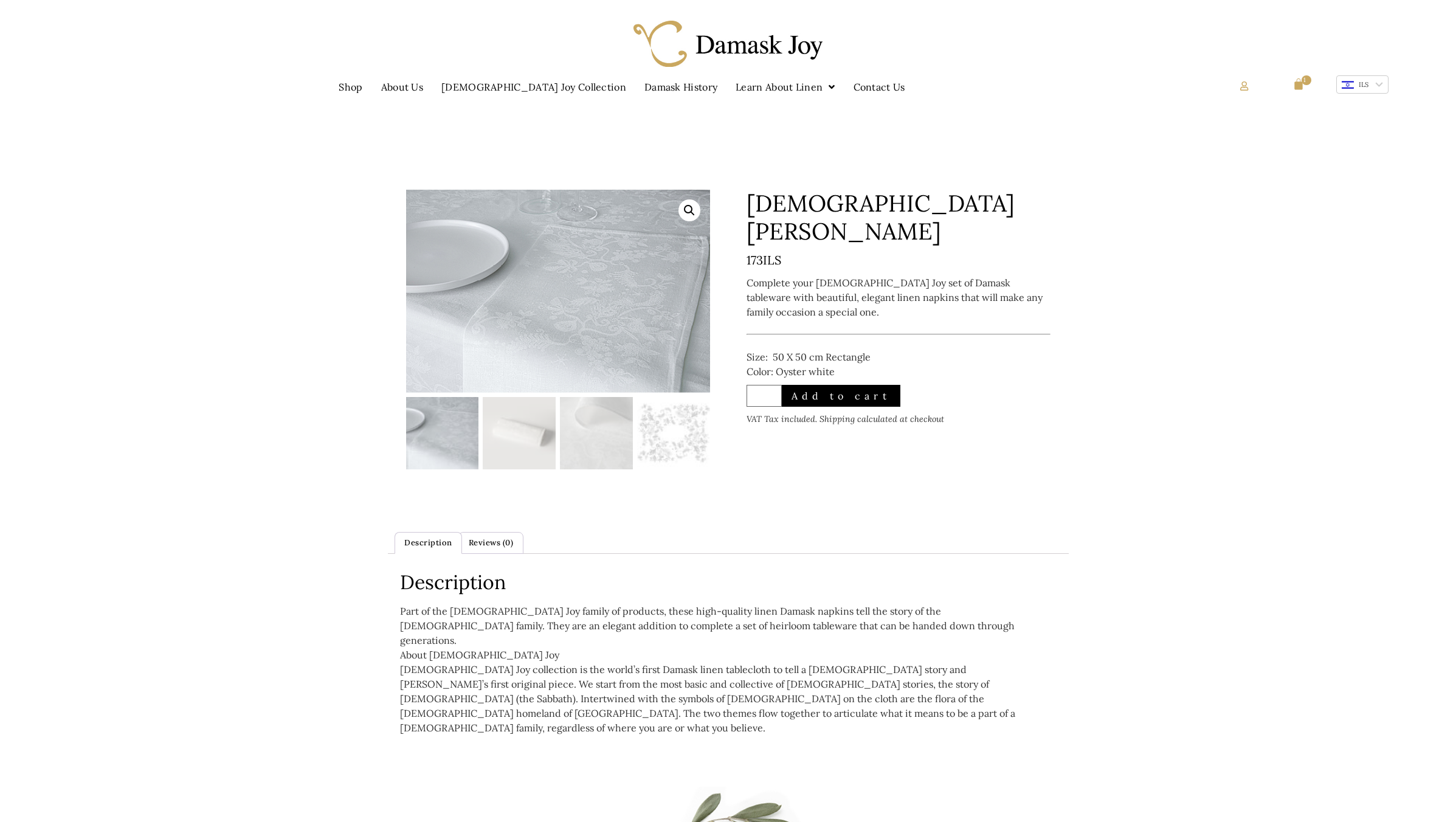
click at [693, 444] on img at bounding box center [674, 433] width 73 height 73
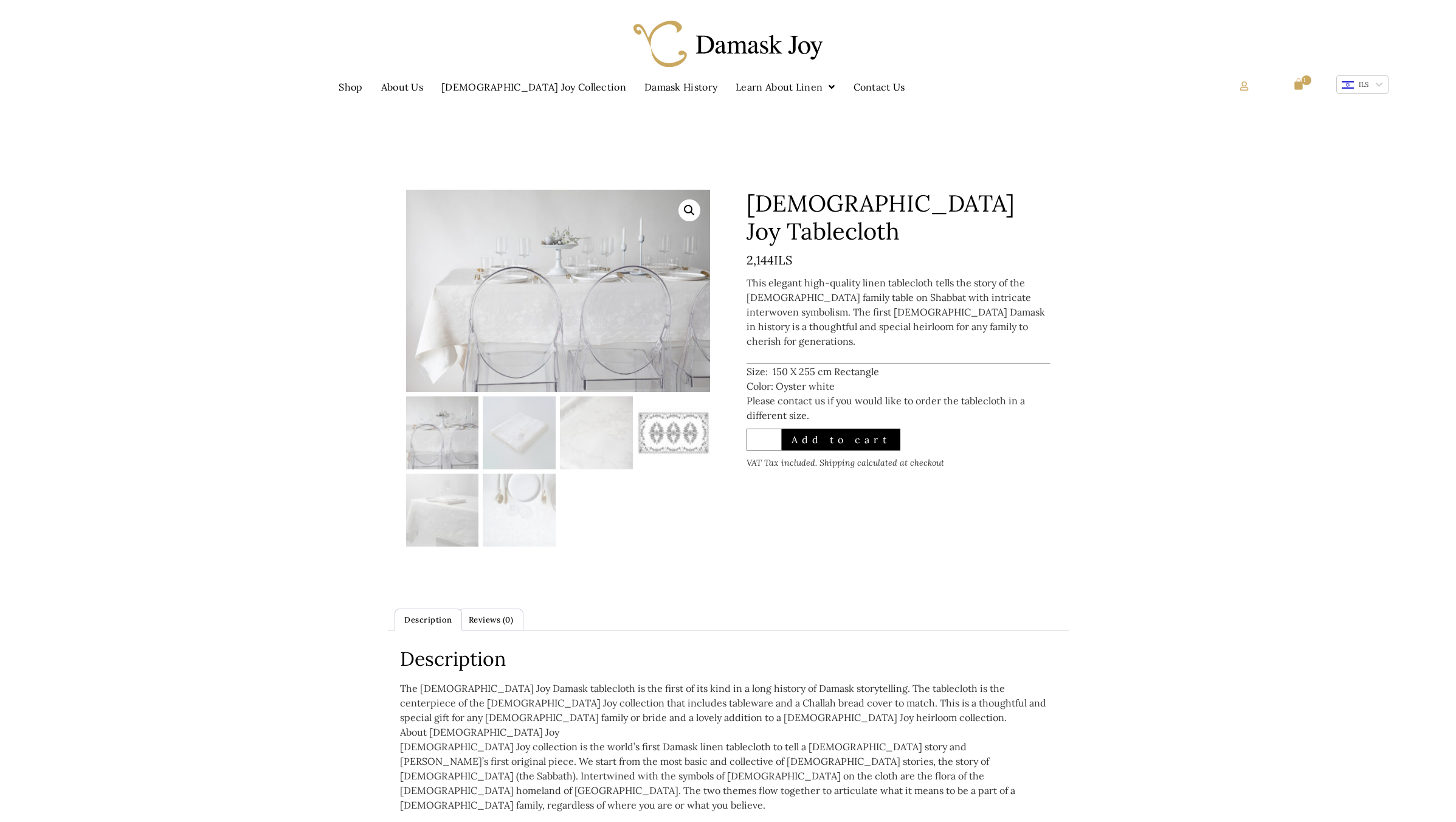
click at [679, 441] on img at bounding box center [674, 433] width 73 height 73
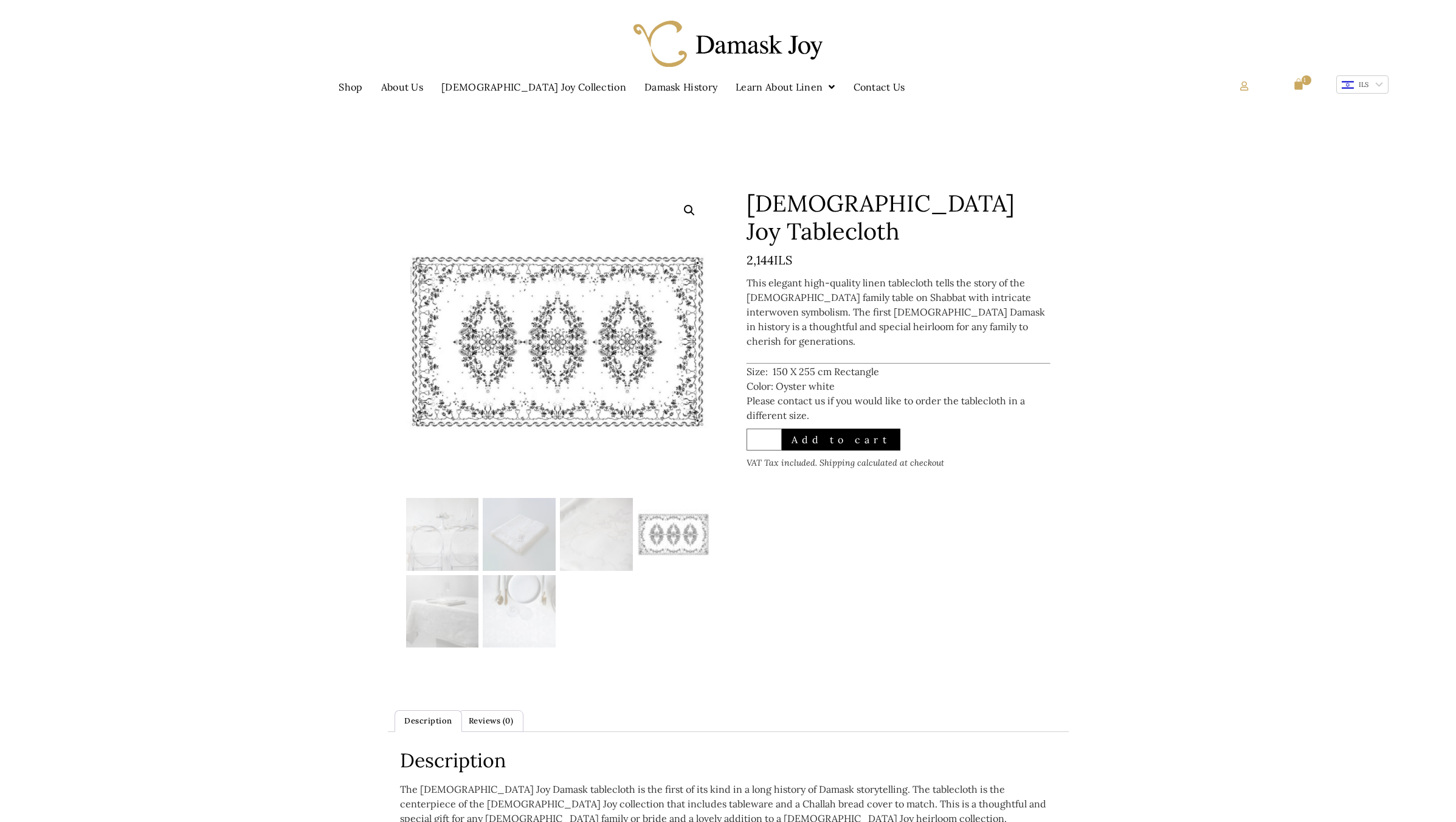
click at [679, 498] on img at bounding box center [674, 535] width 73 height 73
click at [690, 211] on link "🔍" at bounding box center [689, 211] width 22 height 22
